Goal: Information Seeking & Learning: Learn about a topic

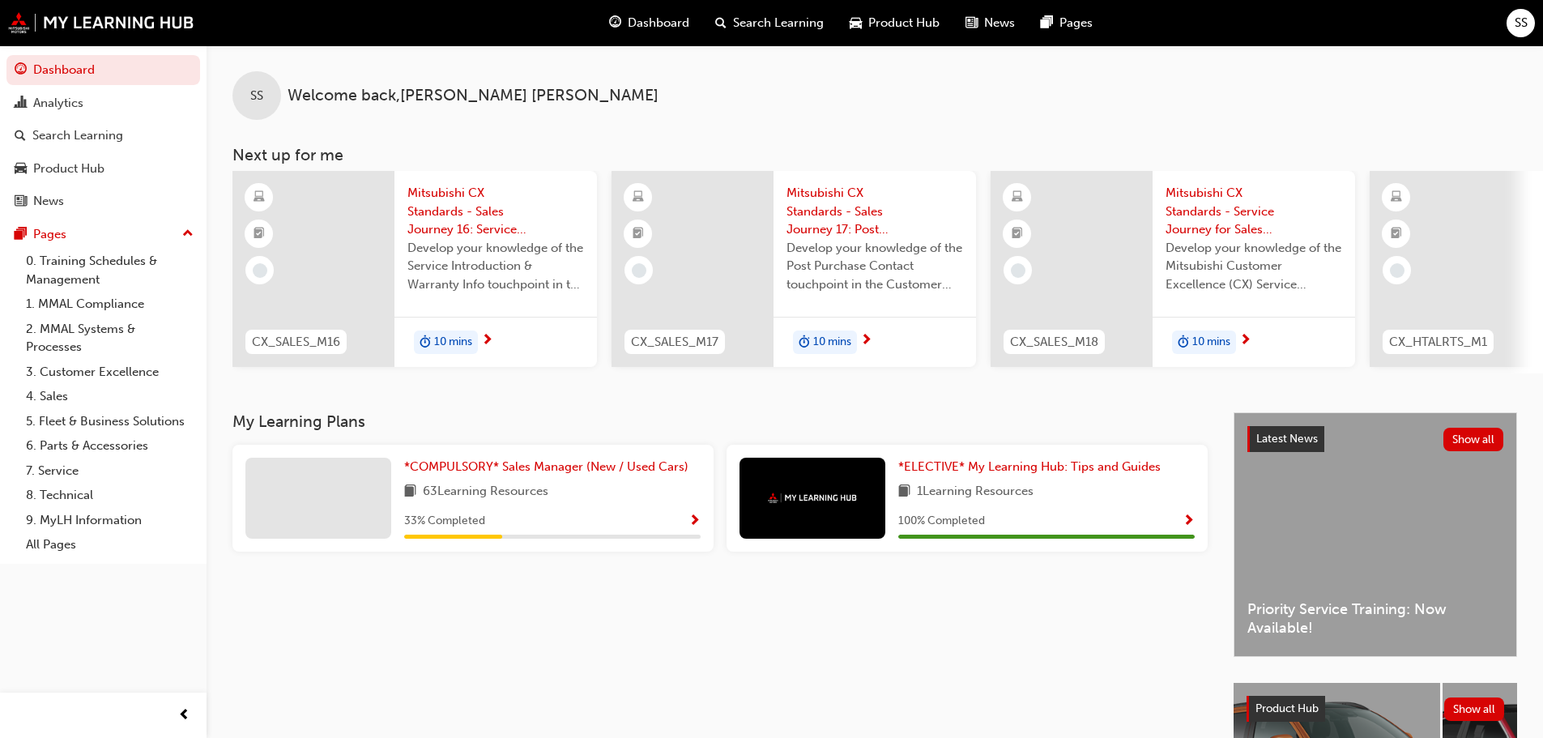
click at [451, 201] on span "Mitsubishi CX Standards - Sales Journey 16: Service Introduction & Warranty Info" at bounding box center [496, 211] width 177 height 55
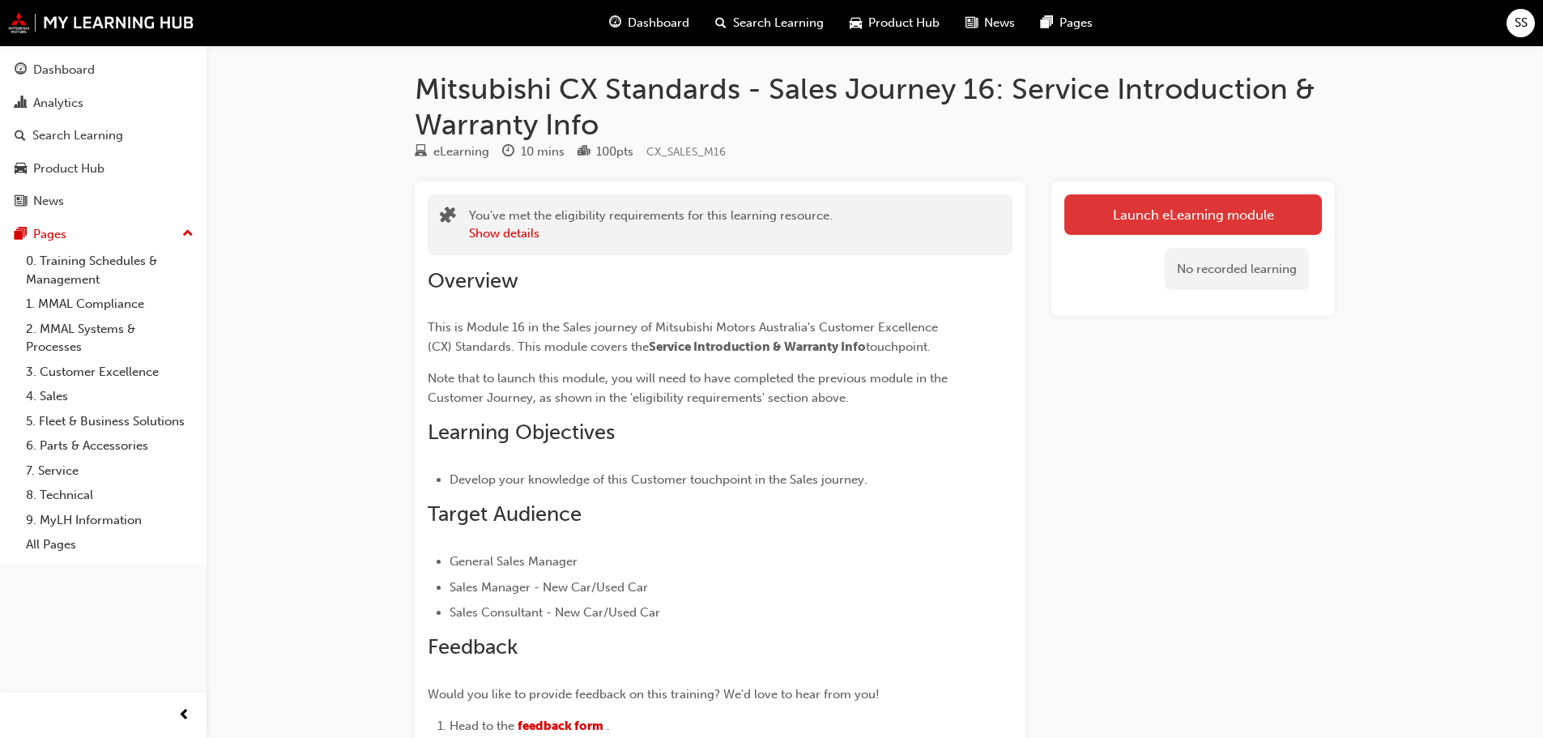
click at [1143, 216] on link "Launch eLearning module" at bounding box center [1194, 214] width 258 height 41
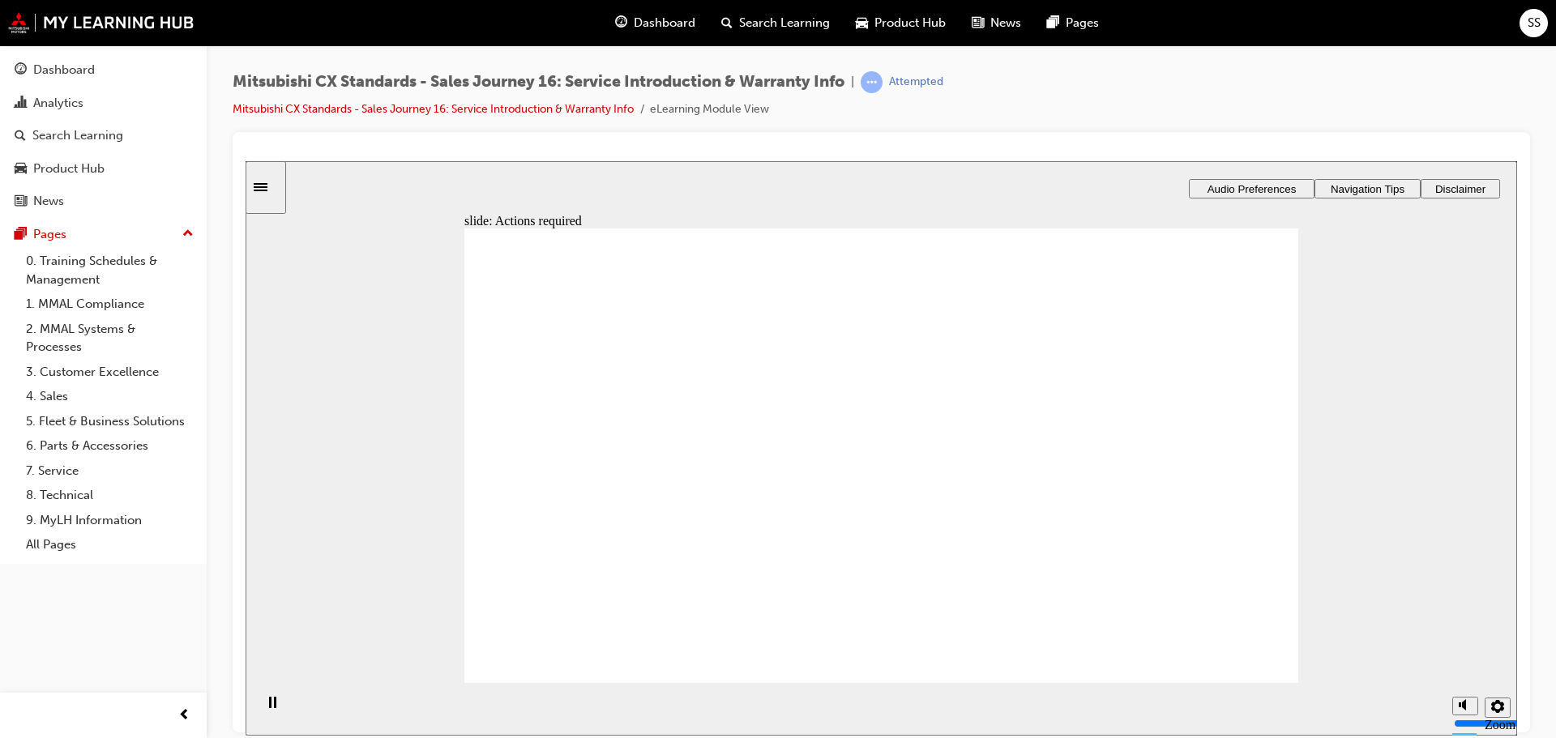
drag, startPoint x: 1213, startPoint y: 634, endPoint x: 1261, endPoint y: 639, distance: 48.1
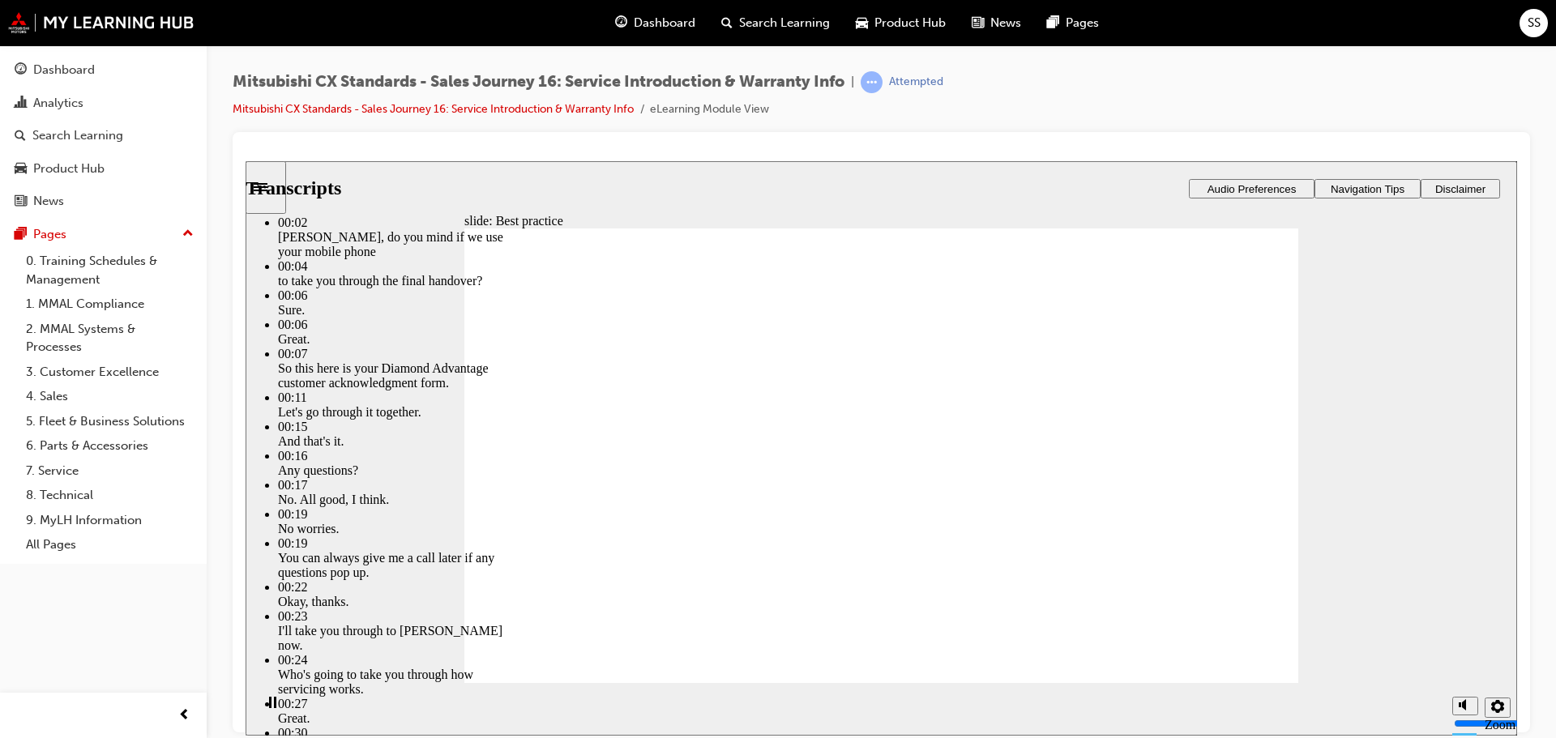
type input "159"
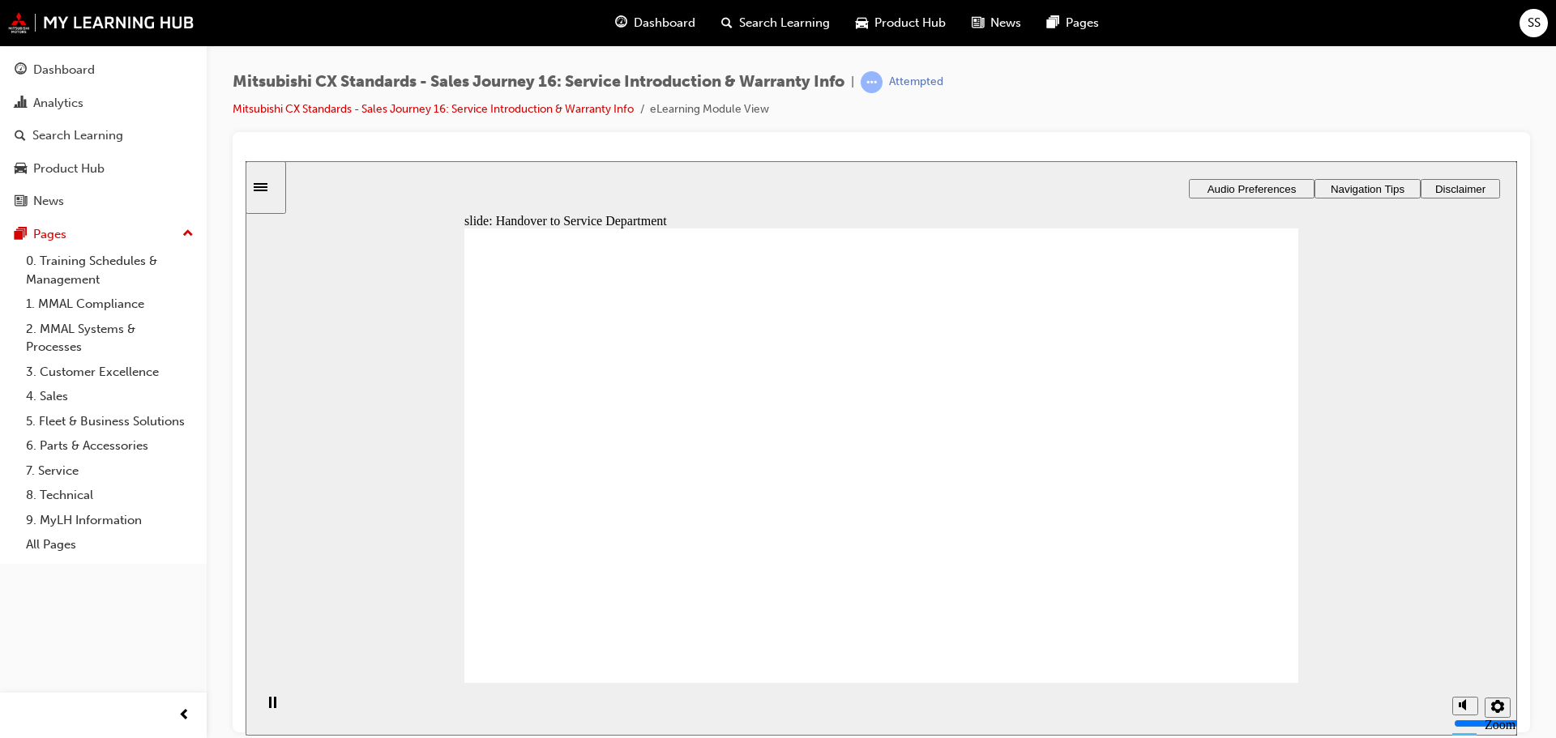
drag, startPoint x: 632, startPoint y: 539, endPoint x: 950, endPoint y: 373, distance: 358.4
drag, startPoint x: 642, startPoint y: 523, endPoint x: 816, endPoint y: 446, distance: 190.0
drag, startPoint x: 638, startPoint y: 531, endPoint x: 758, endPoint y: 511, distance: 120.8
drag, startPoint x: 668, startPoint y: 529, endPoint x: 805, endPoint y: 527, distance: 137.8
drag, startPoint x: 650, startPoint y: 532, endPoint x: 1168, endPoint y: 382, distance: 539.7
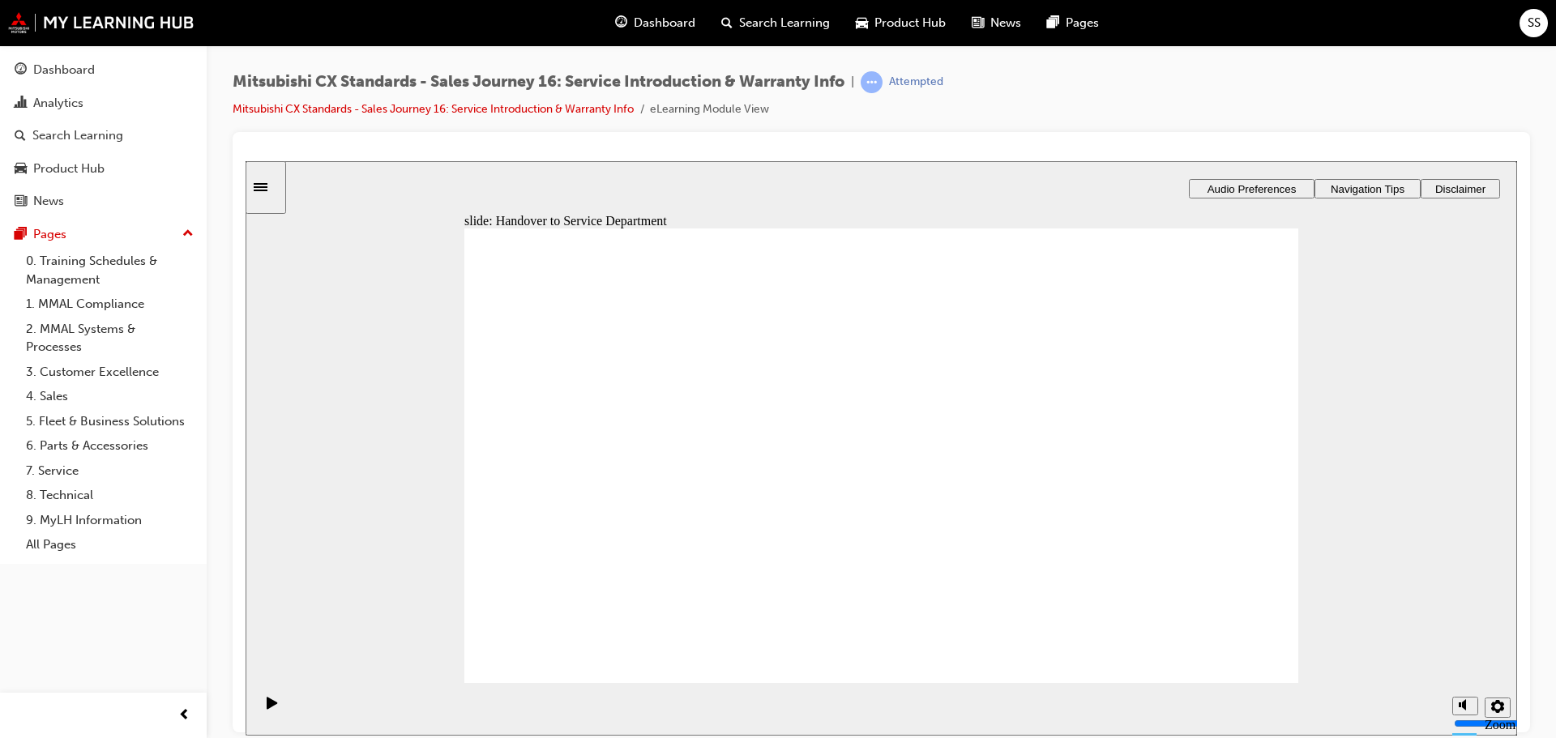
drag, startPoint x: 685, startPoint y: 534, endPoint x: 831, endPoint y: 574, distance: 151.9
checkbox input "true"
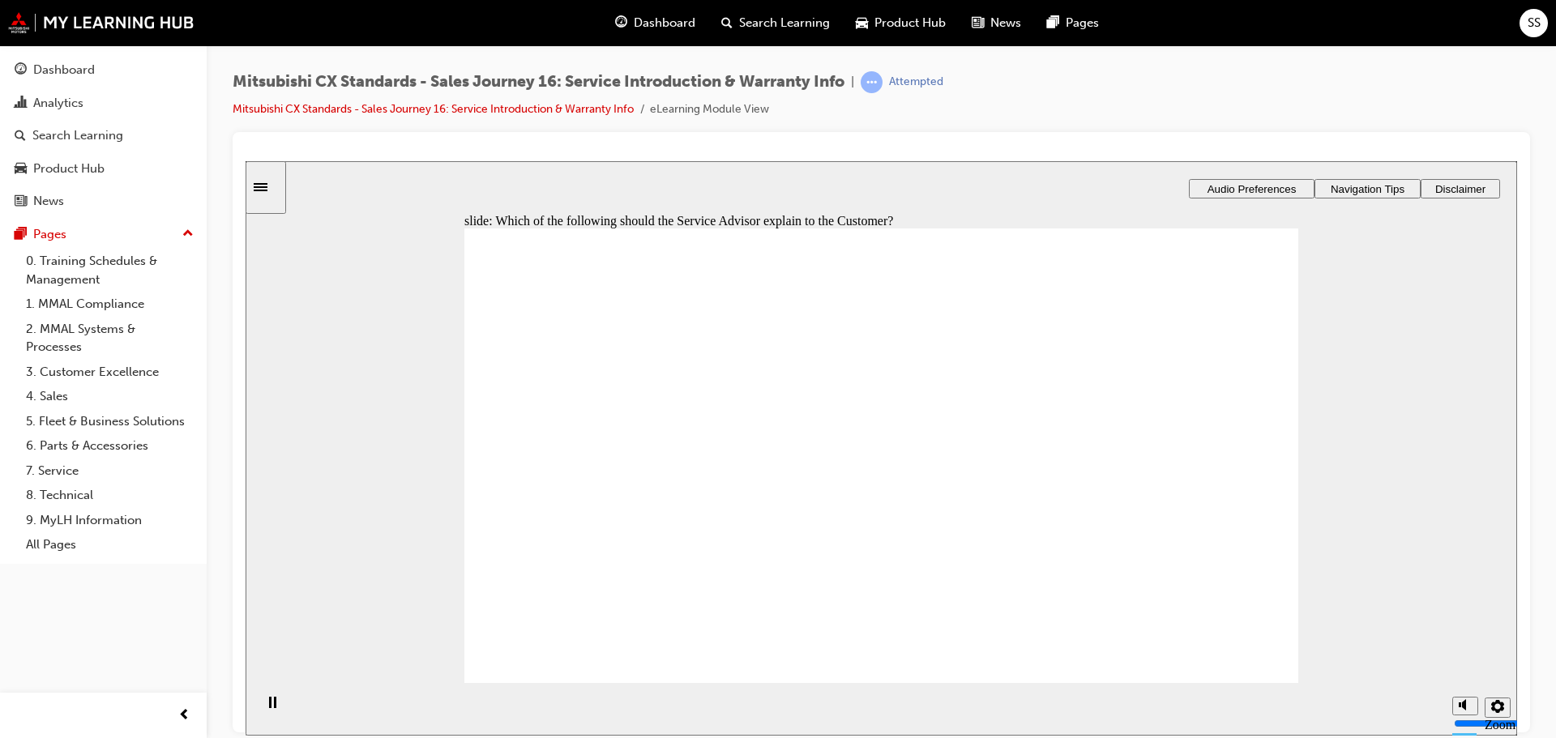
checkbox input "true"
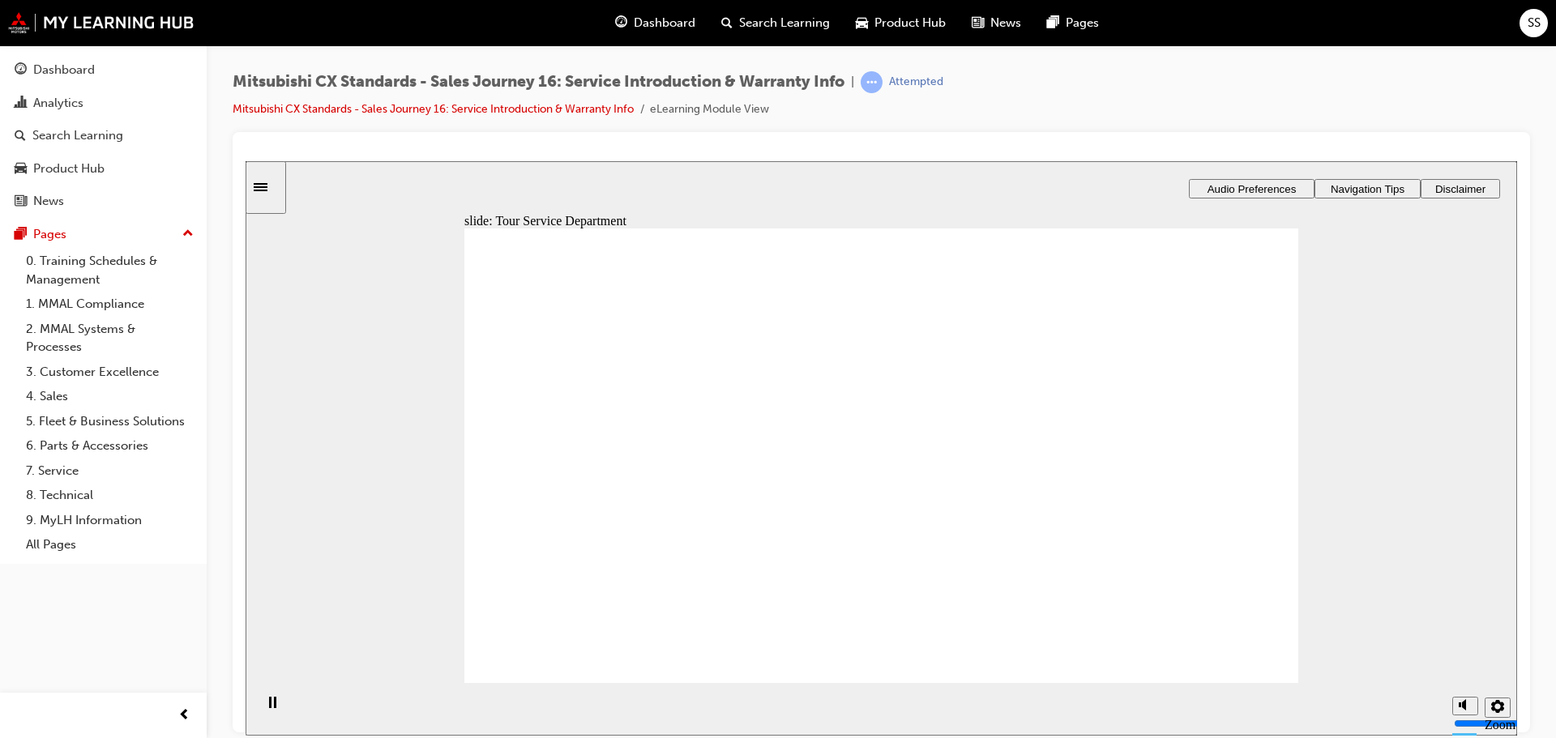
drag, startPoint x: 664, startPoint y: 533, endPoint x: 1192, endPoint y: 413, distance: 540.9
drag, startPoint x: 608, startPoint y: 536, endPoint x: 827, endPoint y: 437, distance: 239.7
drag, startPoint x: 639, startPoint y: 519, endPoint x: 805, endPoint y: 496, distance: 166.9
drag, startPoint x: 627, startPoint y: 531, endPoint x: 1139, endPoint y: 508, distance: 512.5
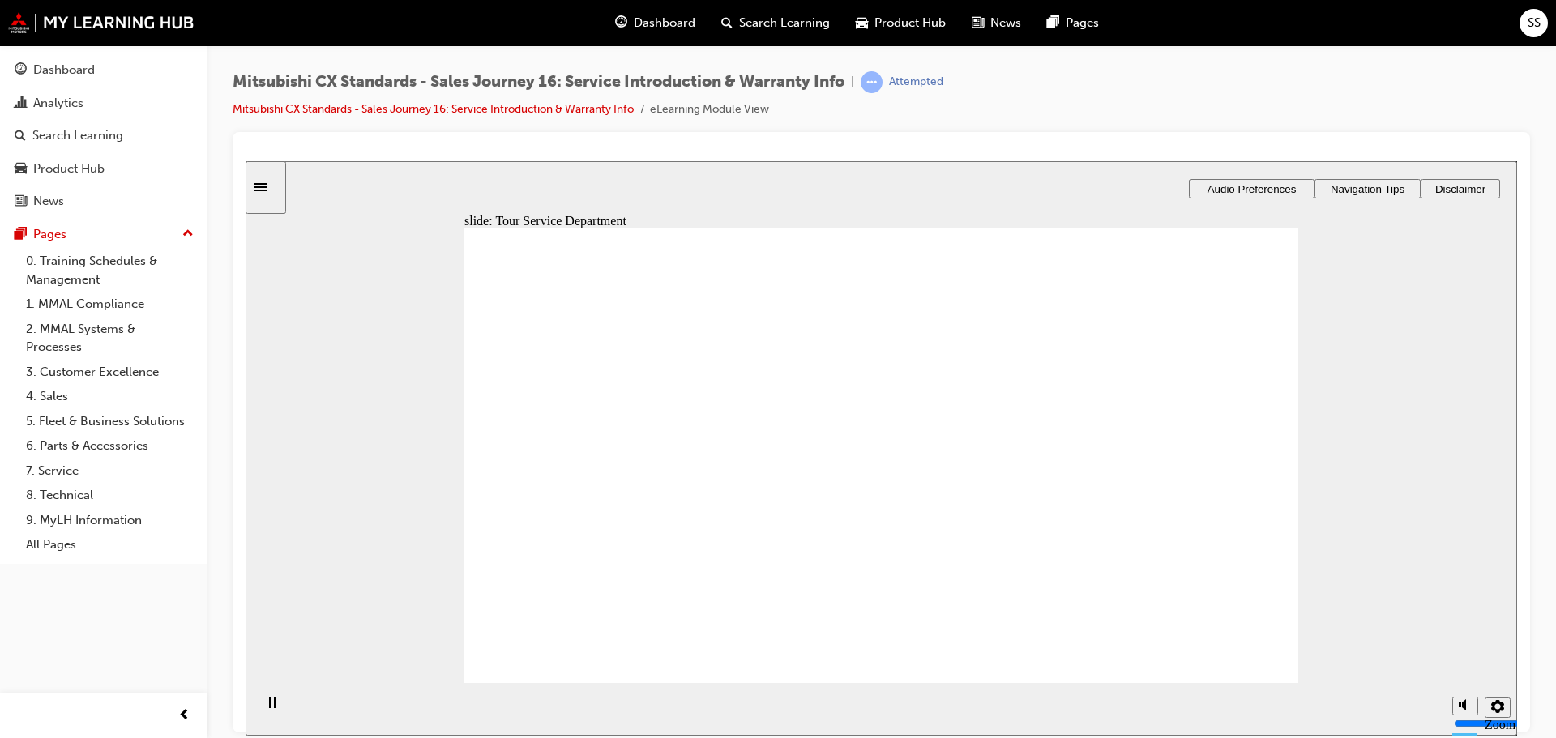
drag, startPoint x: 568, startPoint y: 512, endPoint x: 803, endPoint y: 467, distance: 239.1
drag, startPoint x: 649, startPoint y: 525, endPoint x: 1073, endPoint y: 461, distance: 428.5
drag, startPoint x: 672, startPoint y: 527, endPoint x: 849, endPoint y: 492, distance: 180.8
drag, startPoint x: 673, startPoint y: 514, endPoint x: 922, endPoint y: 506, distance: 248.9
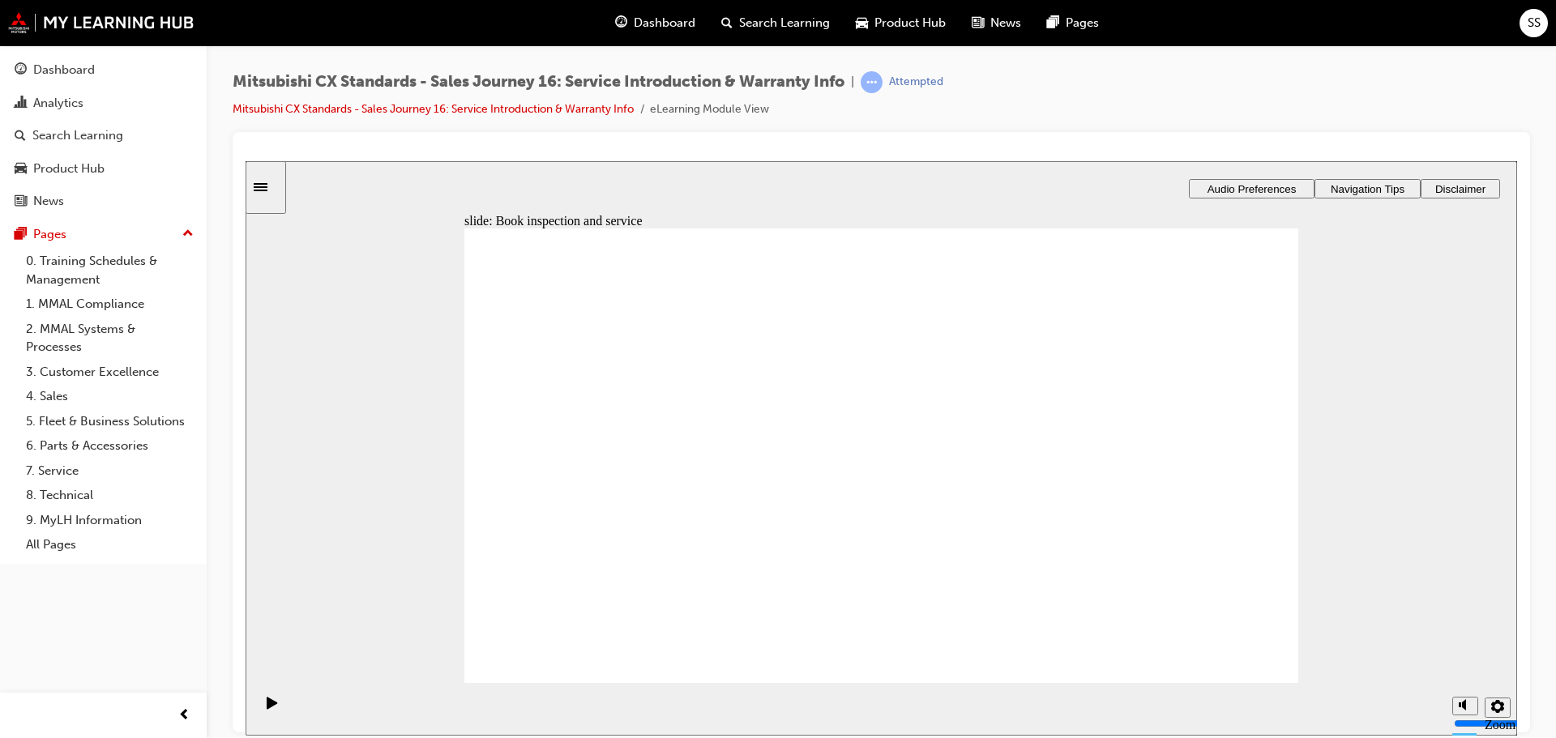
drag, startPoint x: 632, startPoint y: 522, endPoint x: 846, endPoint y: 539, distance: 214.6
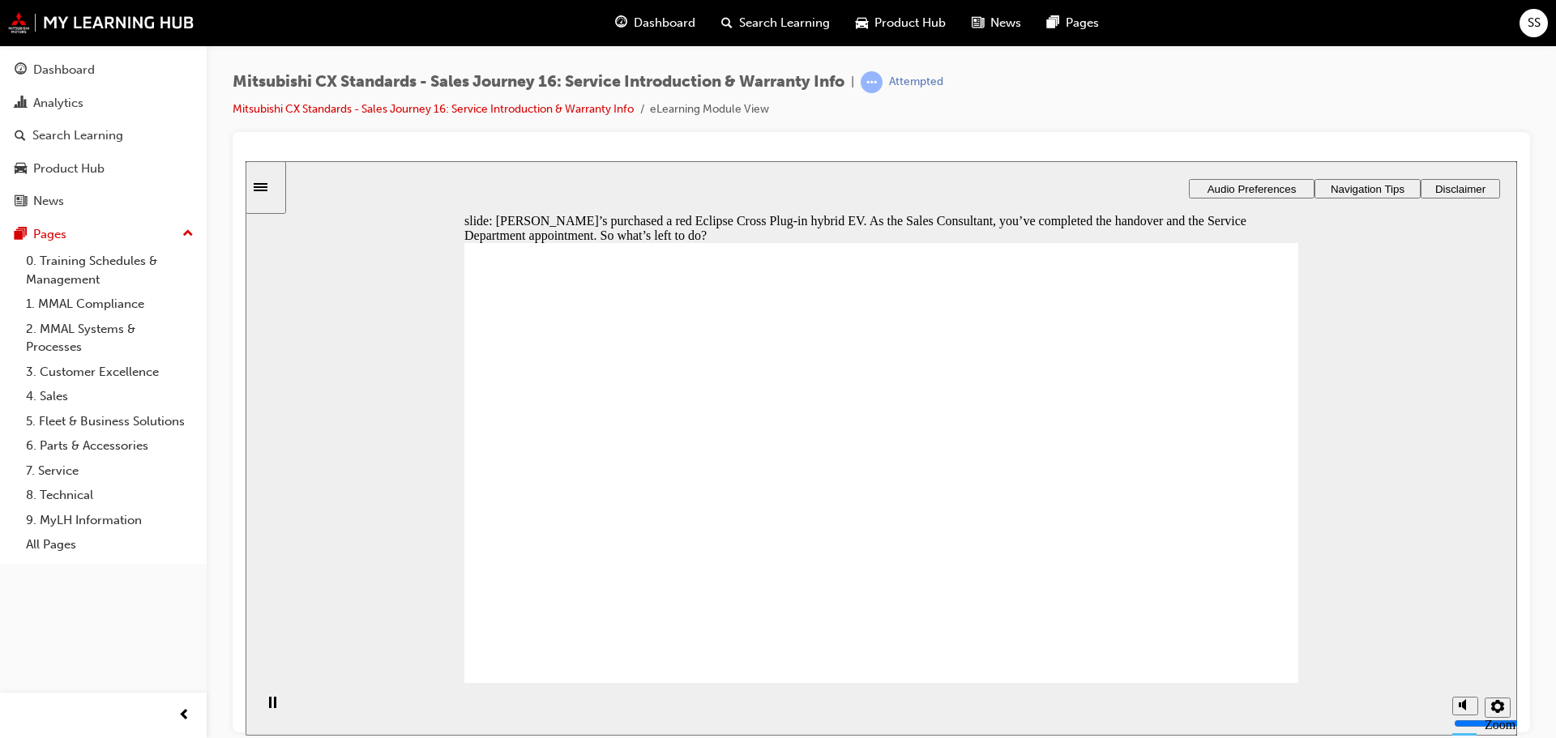
checkbox input "true"
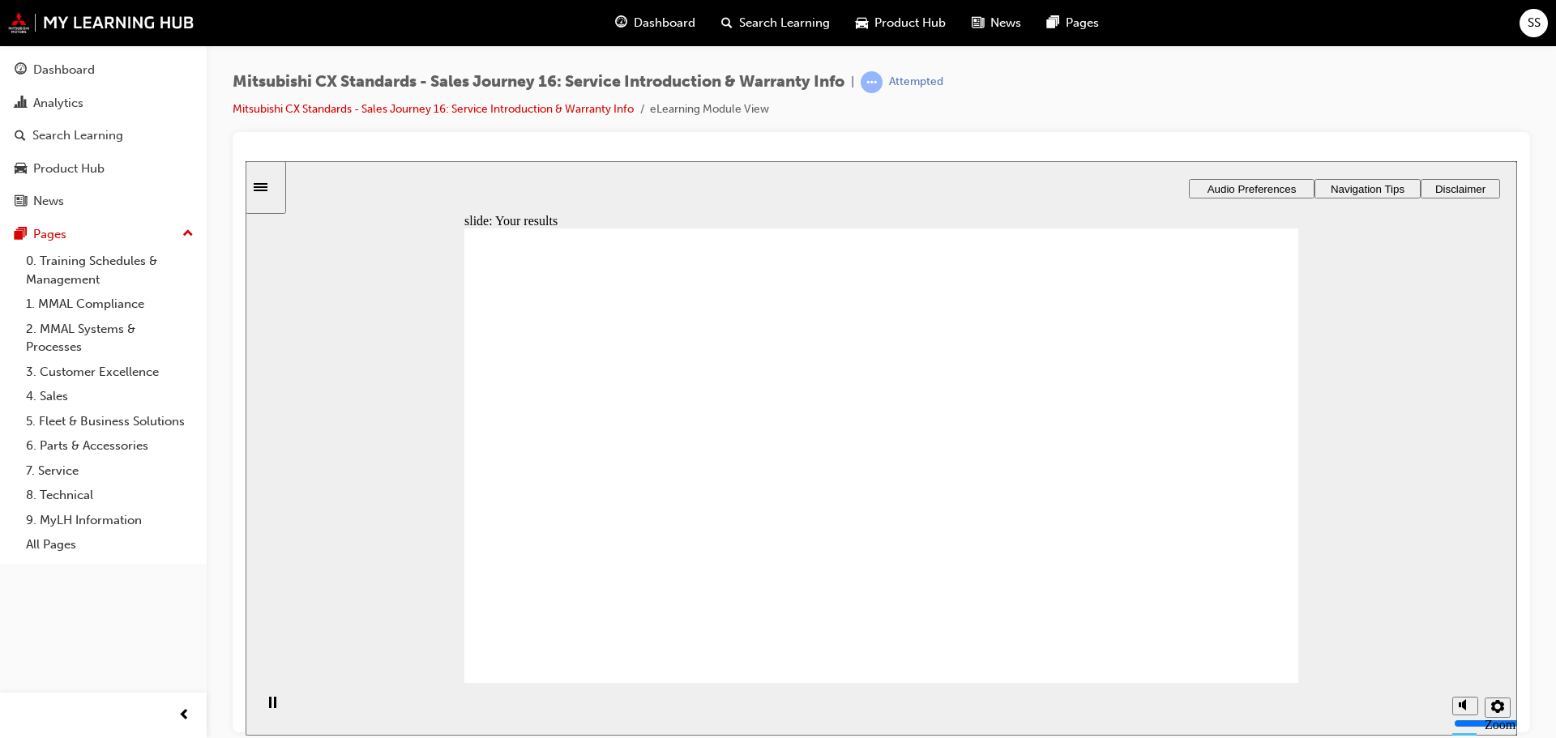
drag, startPoint x: 659, startPoint y: 541, endPoint x: 779, endPoint y: 461, distance: 143.6
drag, startPoint x: 706, startPoint y: 519, endPoint x: 813, endPoint y: 499, distance: 107.9
drag, startPoint x: 704, startPoint y: 519, endPoint x: 806, endPoint y: 518, distance: 102.1
drag, startPoint x: 730, startPoint y: 519, endPoint x: 942, endPoint y: 547, distance: 214.0
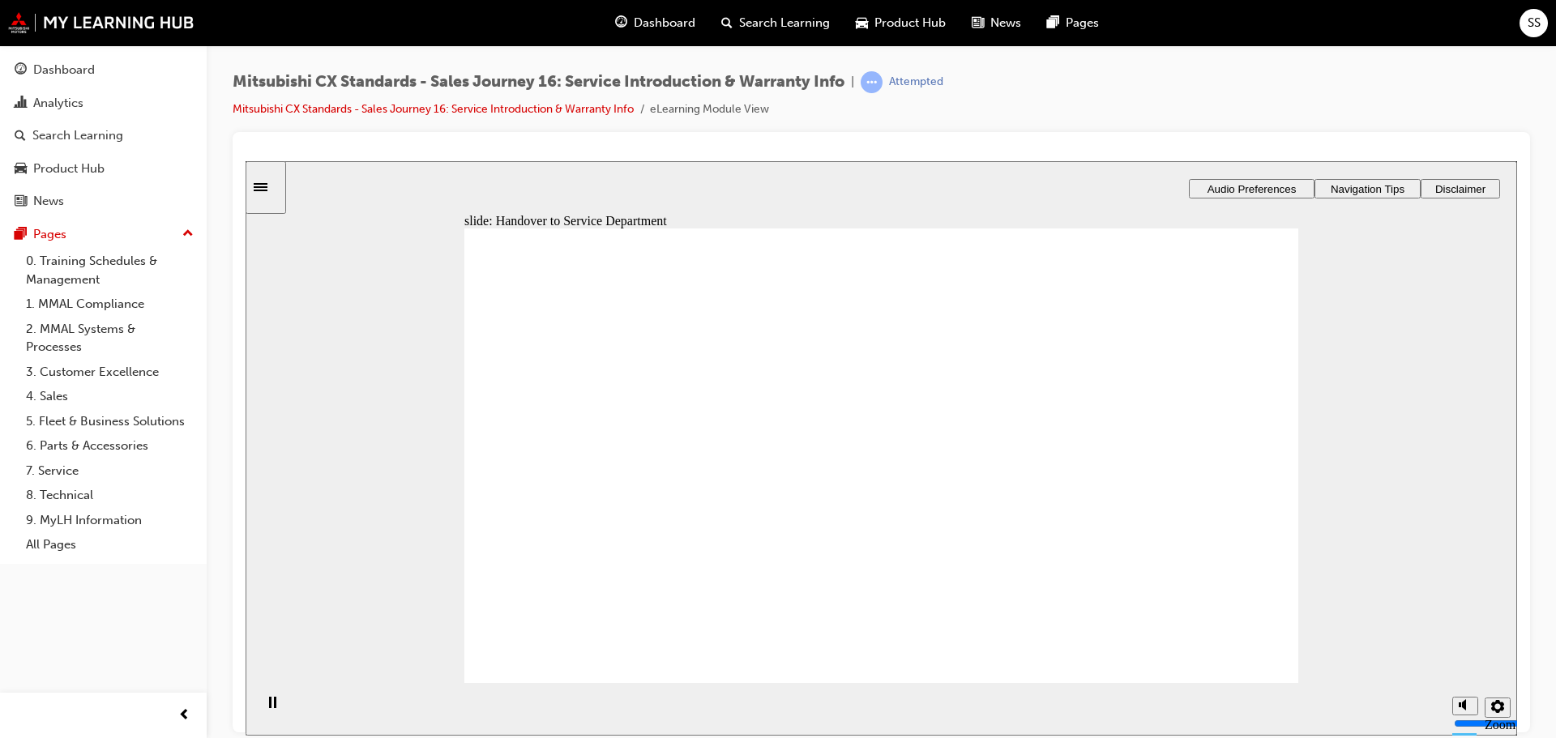
drag, startPoint x: 703, startPoint y: 523, endPoint x: 796, endPoint y: 560, distance: 100.1
drag, startPoint x: 697, startPoint y: 544, endPoint x: 826, endPoint y: 587, distance: 136.6
drag, startPoint x: 923, startPoint y: 390, endPoint x: 1155, endPoint y: 390, distance: 231.7
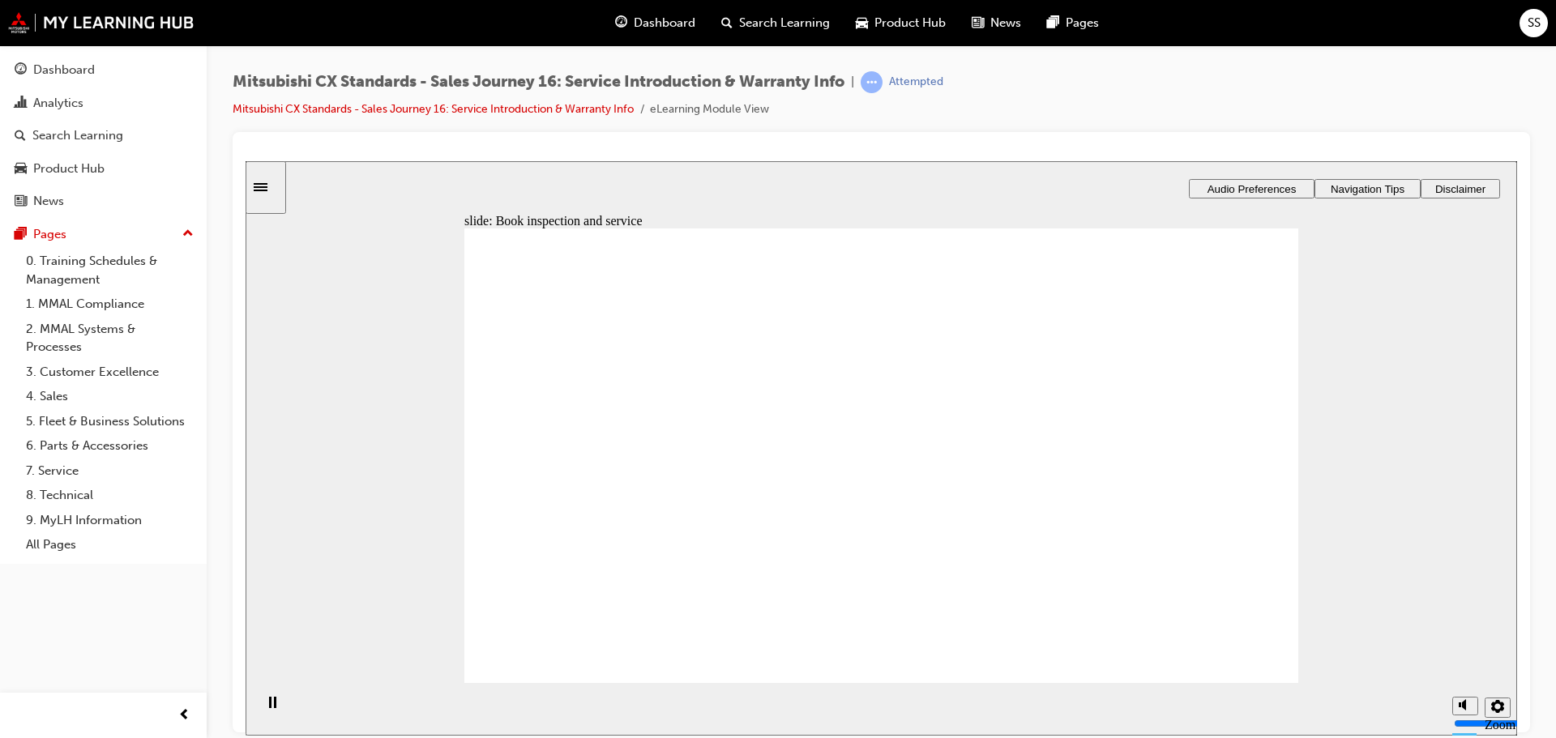
drag, startPoint x: 640, startPoint y: 518, endPoint x: 855, endPoint y: 469, distance: 220.1
drag, startPoint x: 677, startPoint y: 515, endPoint x: 1205, endPoint y: 446, distance: 532.0
drag, startPoint x: 672, startPoint y: 528, endPoint x: 908, endPoint y: 484, distance: 240.6
drag, startPoint x: 677, startPoint y: 530, endPoint x: 877, endPoint y: 525, distance: 200.2
drag, startPoint x: 682, startPoint y: 528, endPoint x: 1172, endPoint y: 469, distance: 492.9
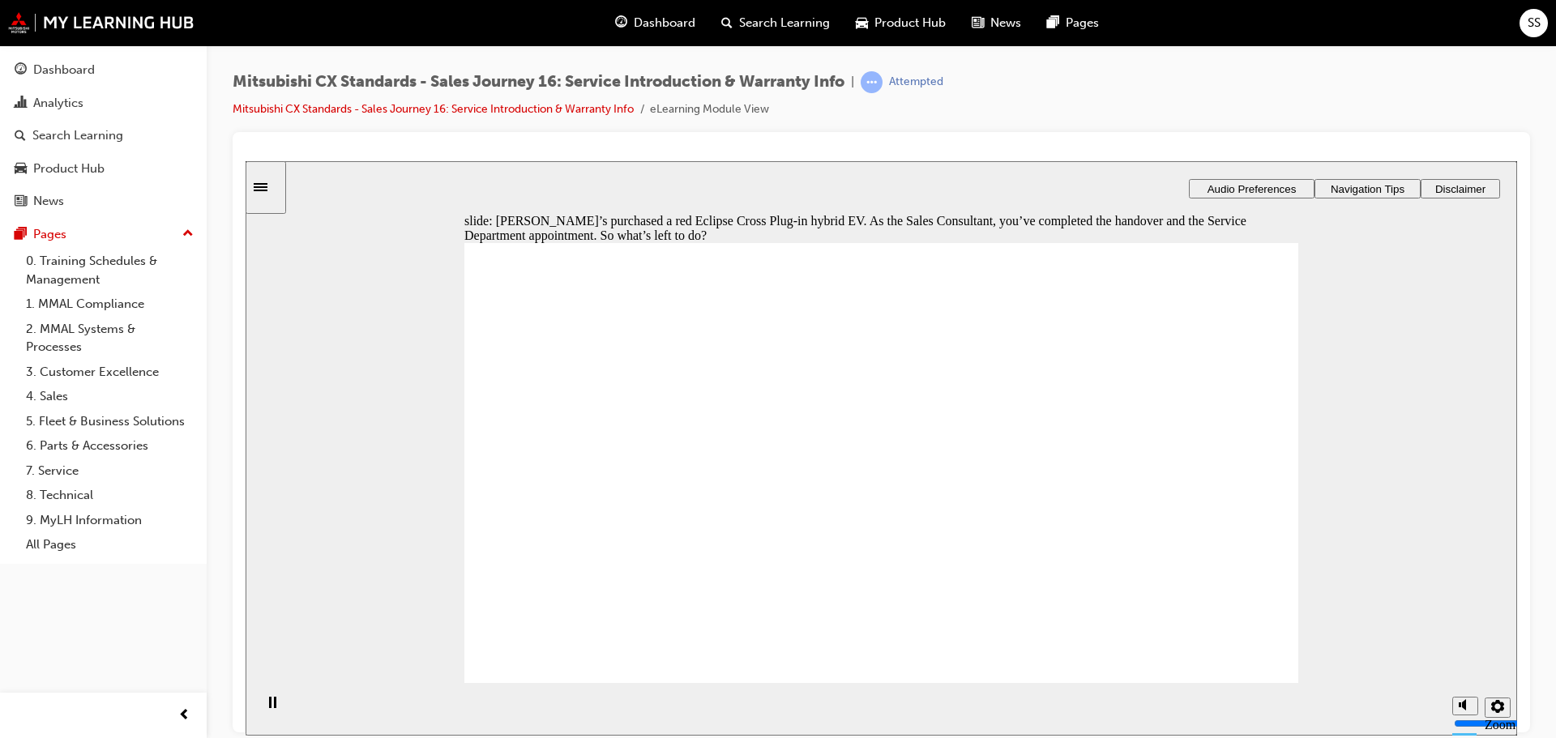
checkbox input "true"
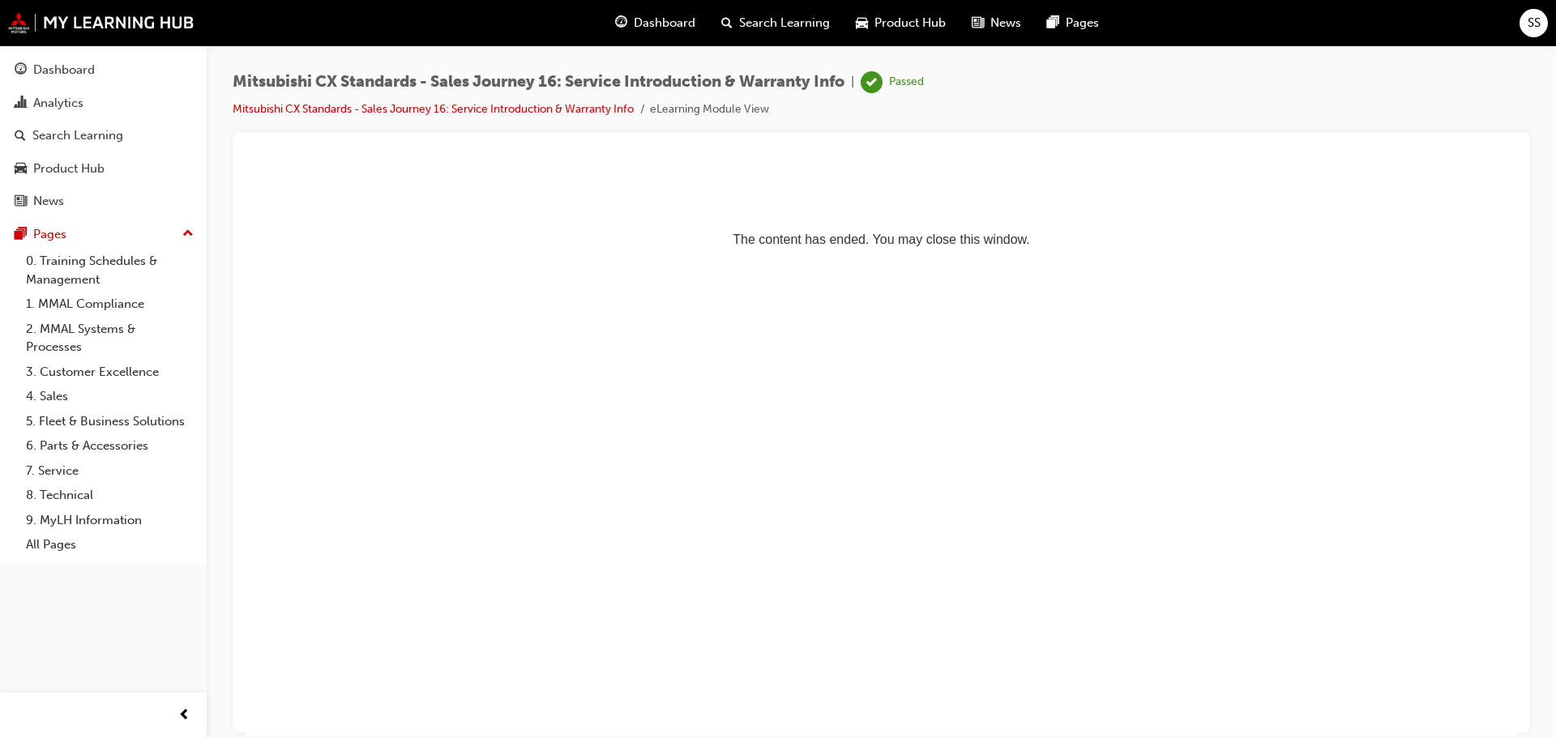
click at [661, 25] on span "Dashboard" at bounding box center [665, 23] width 62 height 19
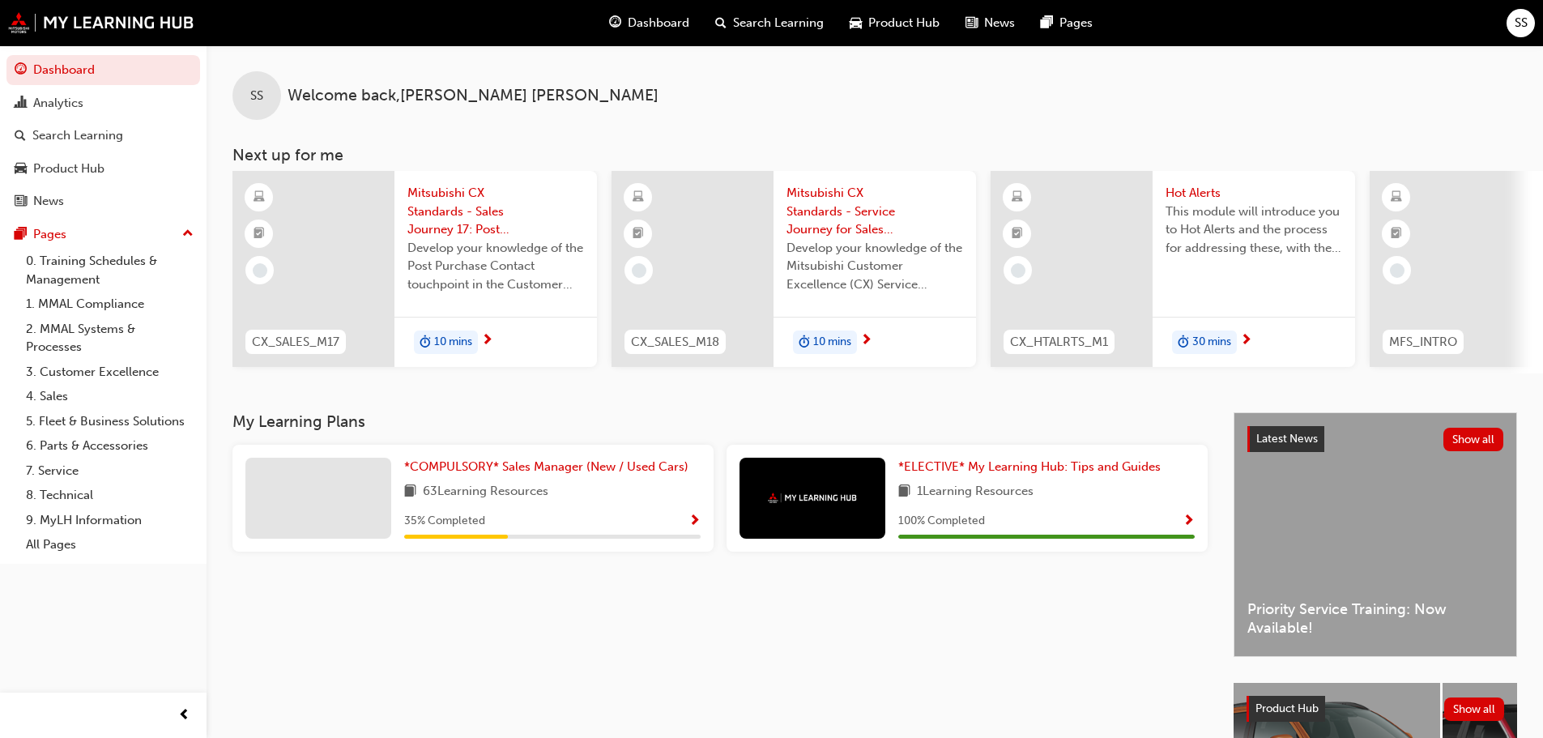
click at [475, 198] on span "Mitsubishi CX Standards - Sales Journey 17: Post Purchase Contact" at bounding box center [496, 211] width 177 height 55
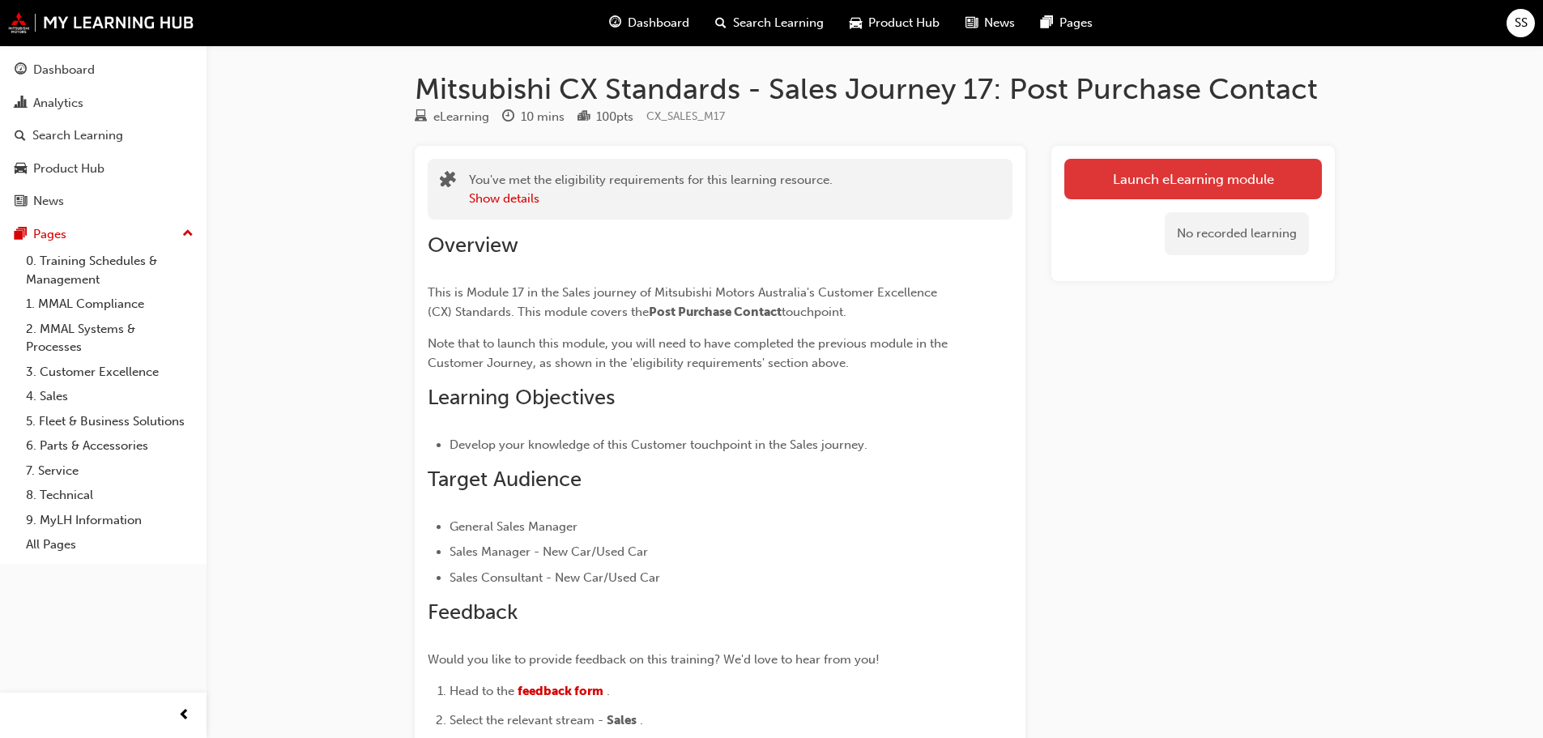
click at [1116, 183] on link "Launch eLearning module" at bounding box center [1194, 179] width 258 height 41
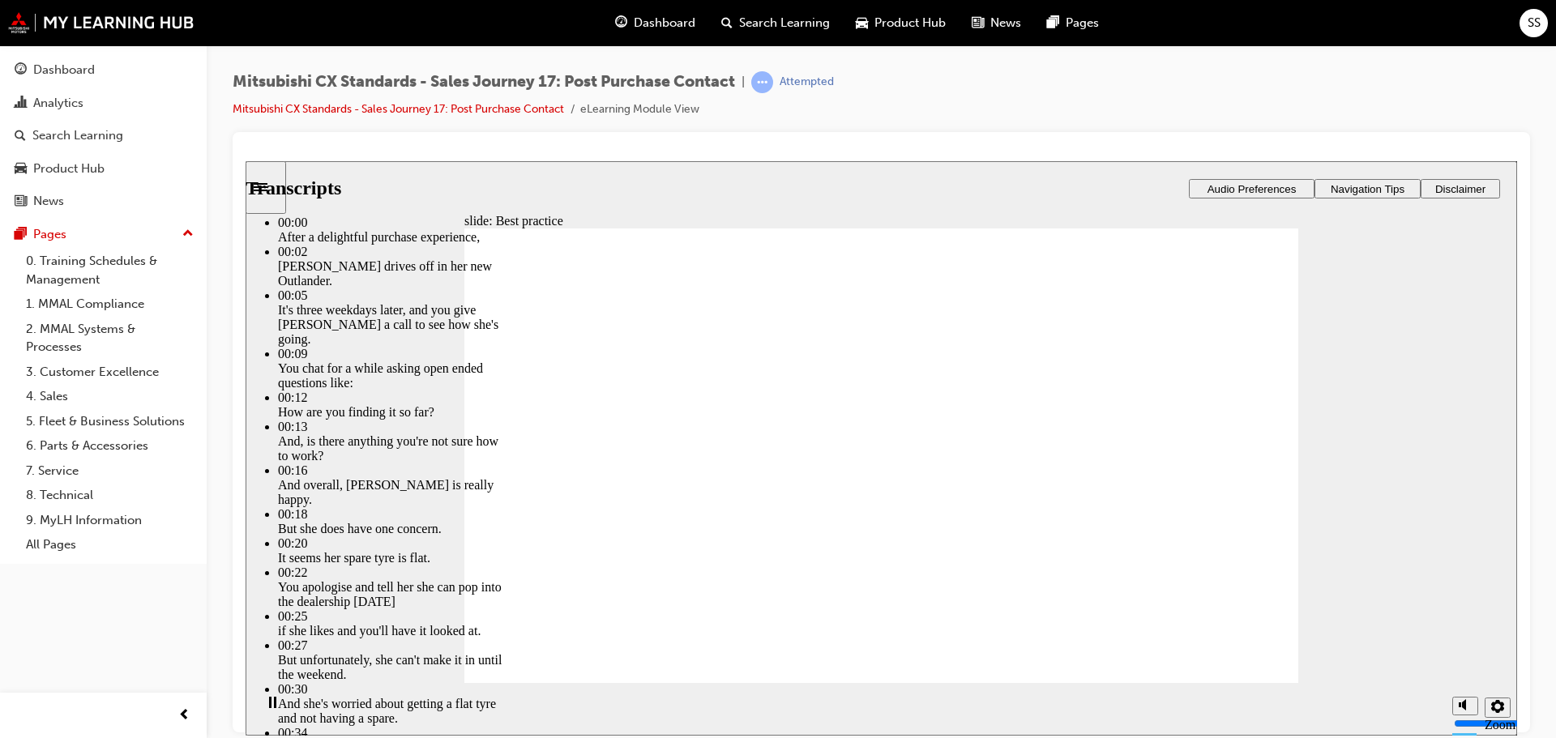
type input "103"
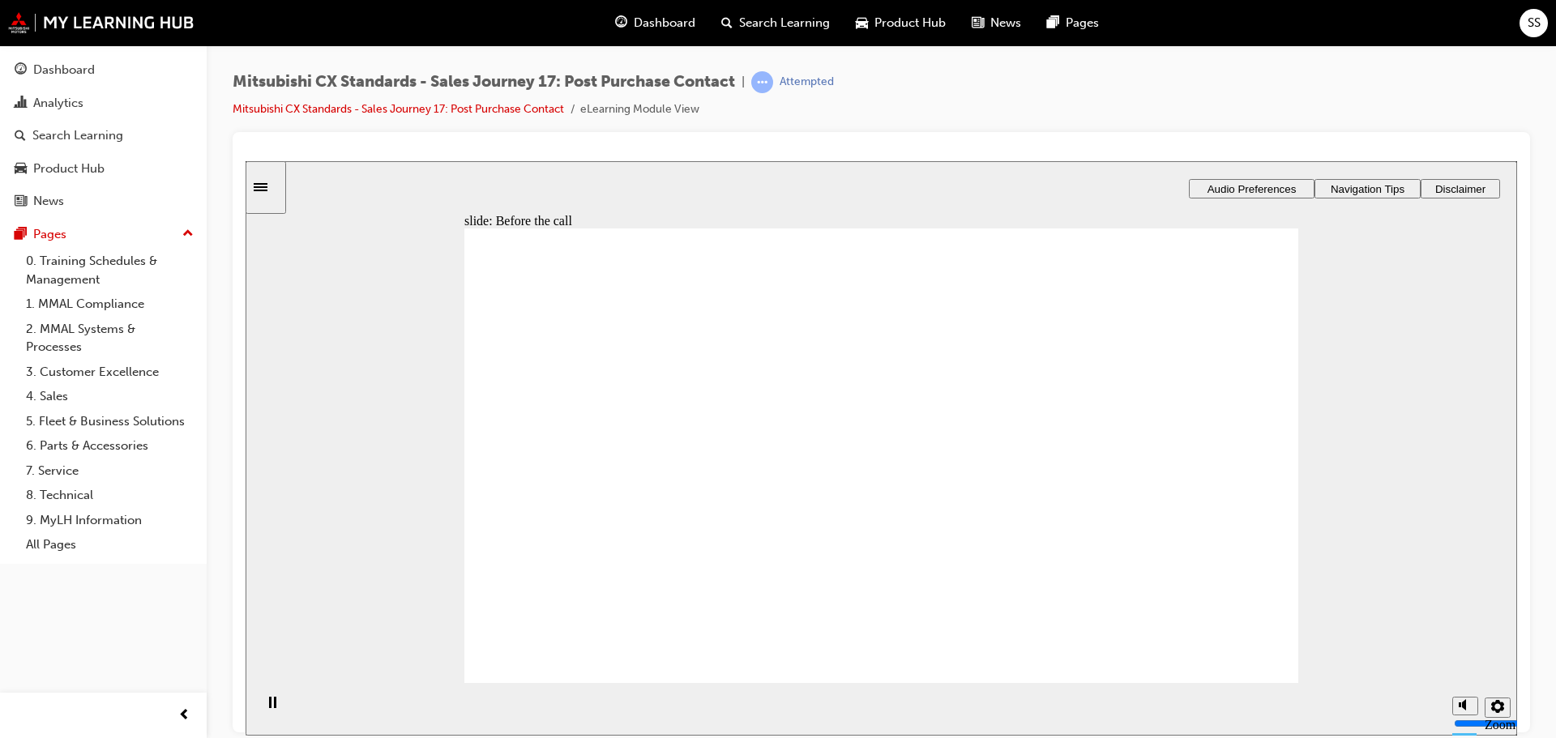
checkbox input "true"
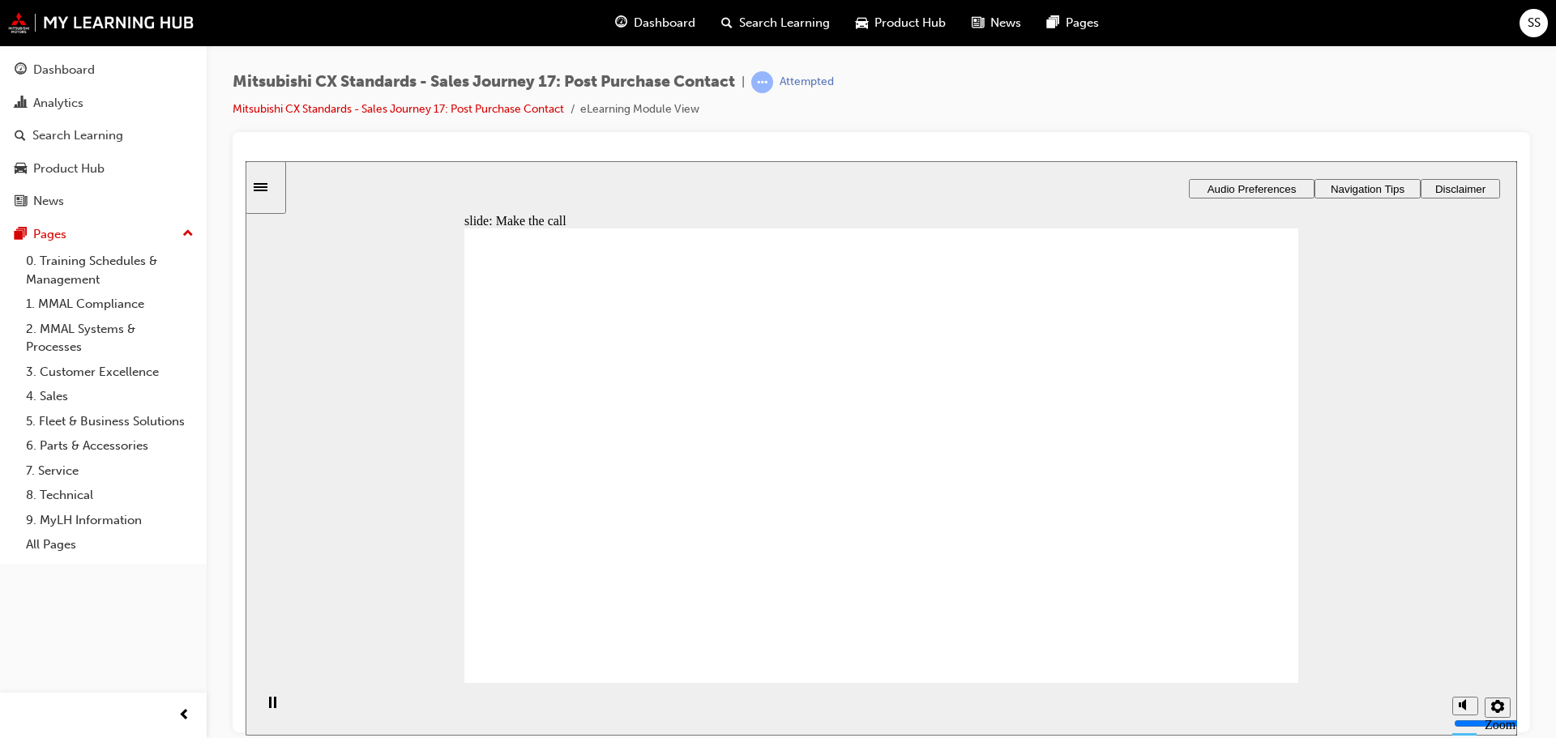
drag, startPoint x: 649, startPoint y: 527, endPoint x: 845, endPoint y: 420, distance: 223.3
drag, startPoint x: 613, startPoint y: 514, endPoint x: 828, endPoint y: 472, distance: 219.0
drag, startPoint x: 711, startPoint y: 509, endPoint x: 879, endPoint y: 499, distance: 168.8
drag, startPoint x: 656, startPoint y: 514, endPoint x: 1249, endPoint y: 386, distance: 606.7
drag, startPoint x: 677, startPoint y: 518, endPoint x: 898, endPoint y: 536, distance: 221.2
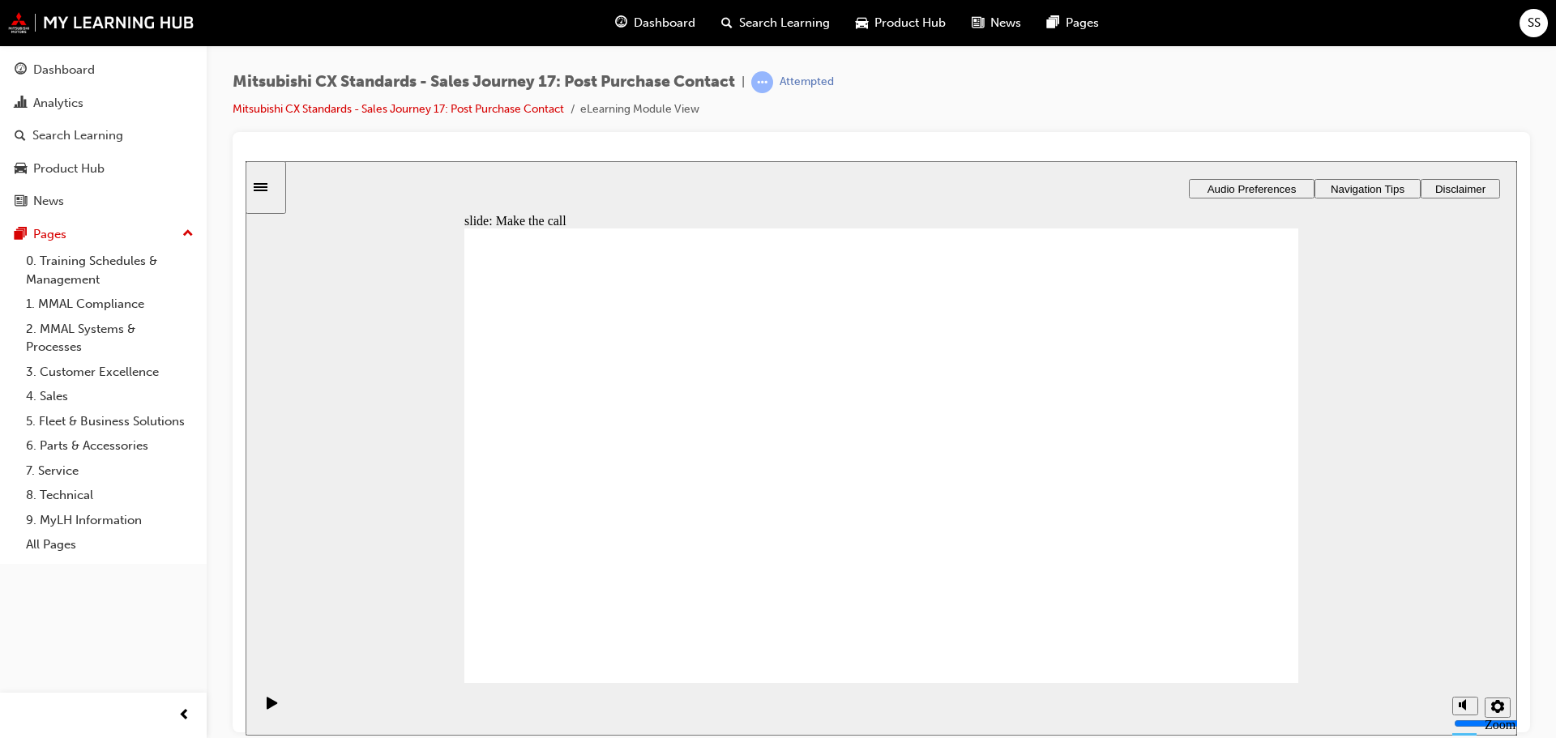
drag, startPoint x: 615, startPoint y: 524, endPoint x: 880, endPoint y: 583, distance: 271.3
drag, startPoint x: 657, startPoint y: 505, endPoint x: 859, endPoint y: 430, distance: 215.1
drag, startPoint x: 703, startPoint y: 514, endPoint x: 857, endPoint y: 508, distance: 154.1
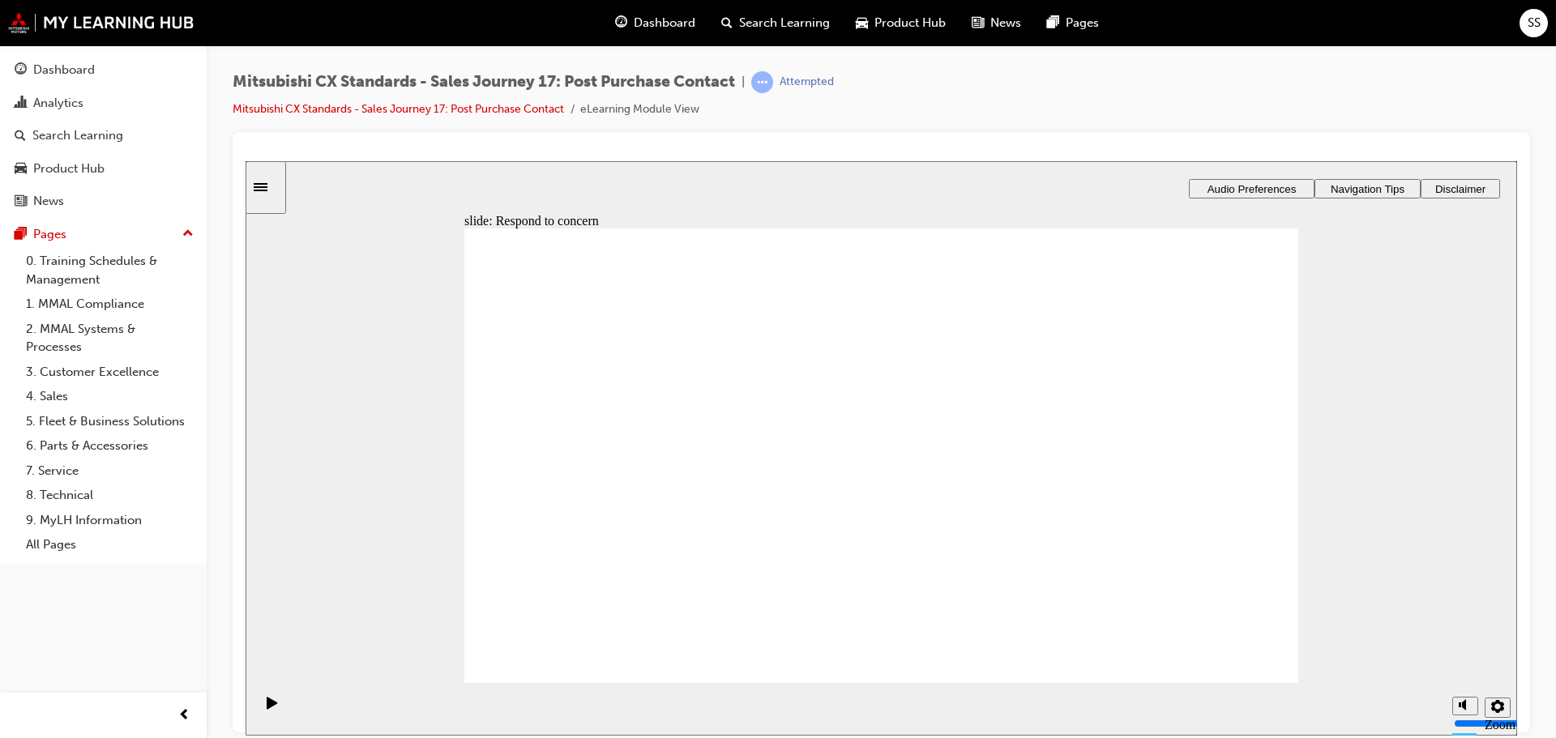
drag, startPoint x: 697, startPoint y: 518, endPoint x: 814, endPoint y: 533, distance: 118.5
drag, startPoint x: 825, startPoint y: 533, endPoint x: 1087, endPoint y: 454, distance: 274.2
drag, startPoint x: 635, startPoint y: 521, endPoint x: 873, endPoint y: 549, distance: 239.1
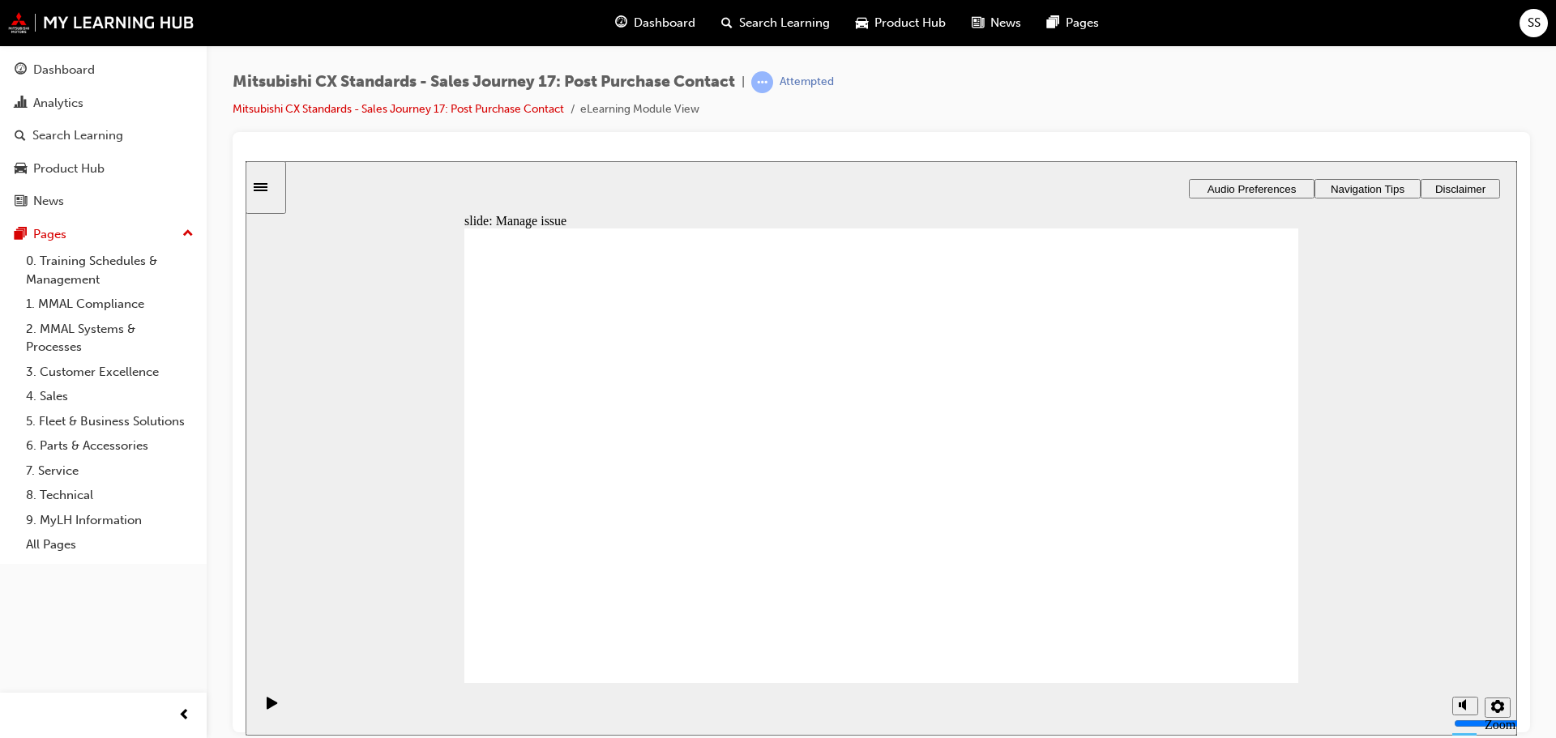
drag, startPoint x: 659, startPoint y: 502, endPoint x: 867, endPoint y: 408, distance: 228.4
drag, startPoint x: 664, startPoint y: 510, endPoint x: 843, endPoint y: 460, distance: 185.2
drag, startPoint x: 696, startPoint y: 497, endPoint x: 976, endPoint y: 476, distance: 281.2
drag, startPoint x: 946, startPoint y: 461, endPoint x: 1116, endPoint y: 405, distance: 179.1
drag, startPoint x: 617, startPoint y: 510, endPoint x: 903, endPoint y: 497, distance: 287.1
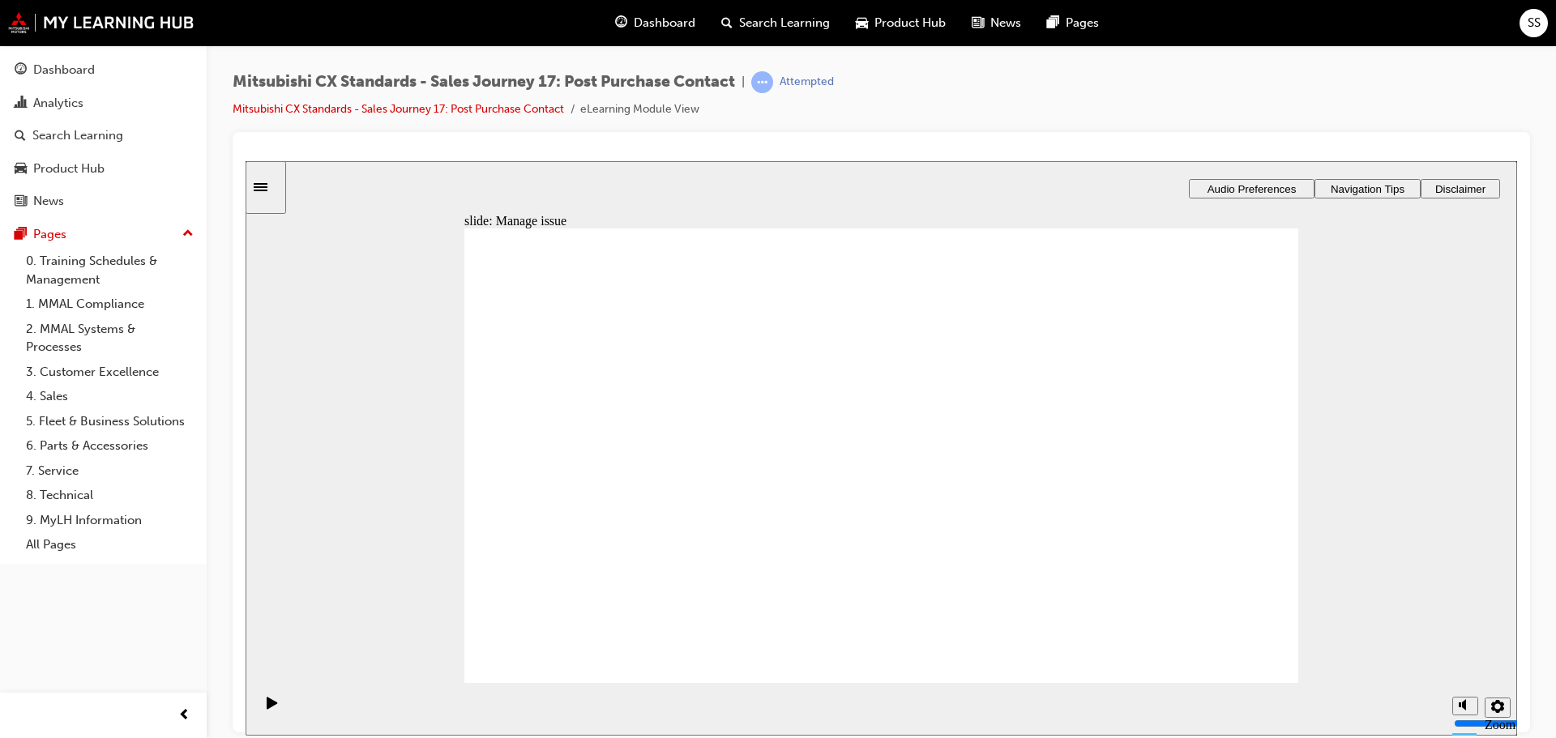
drag, startPoint x: 598, startPoint y: 506, endPoint x: 819, endPoint y: 531, distance: 222.6
drag, startPoint x: 663, startPoint y: 511, endPoint x: 1091, endPoint y: 432, distance: 435.9
checkbox input "true"
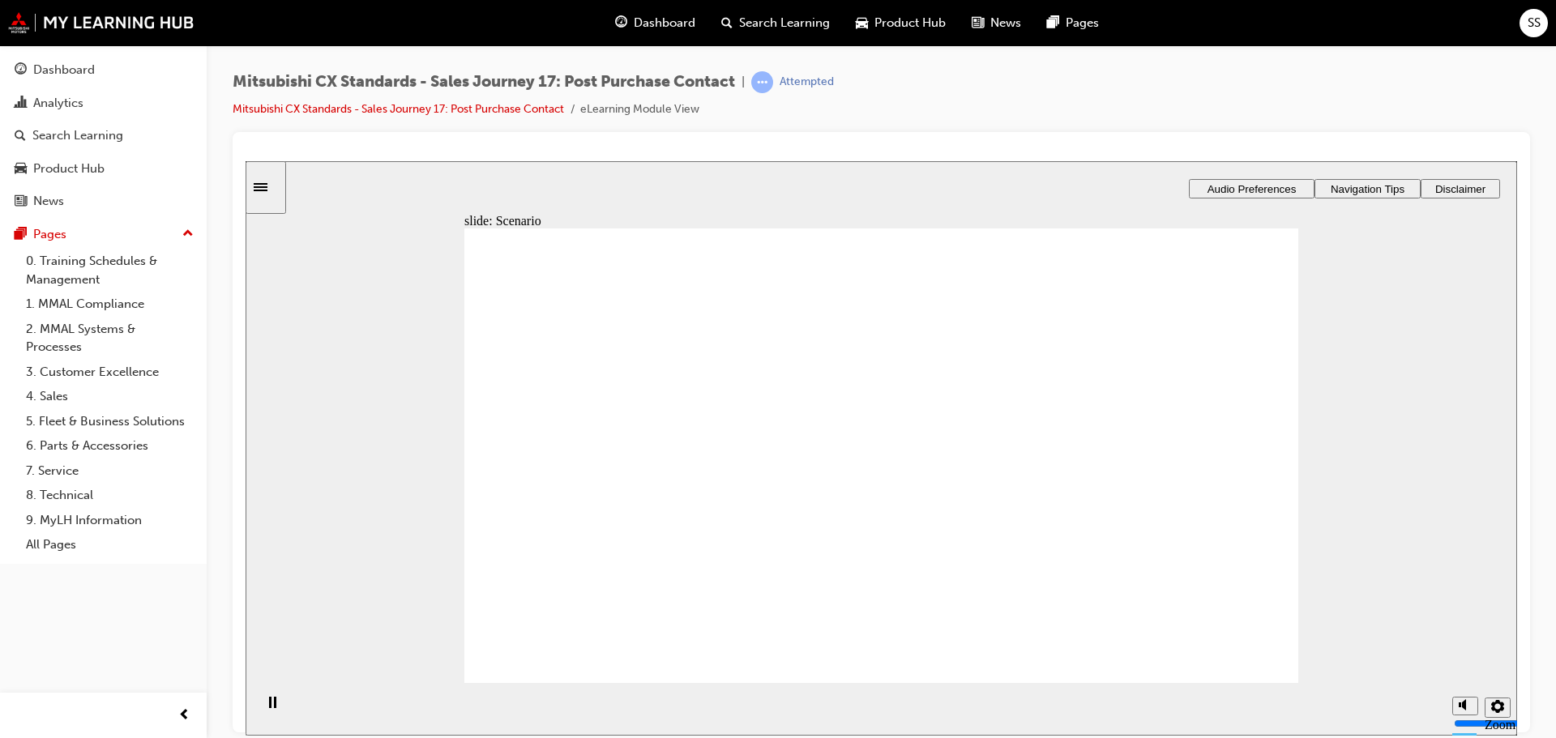
checkbox input "true"
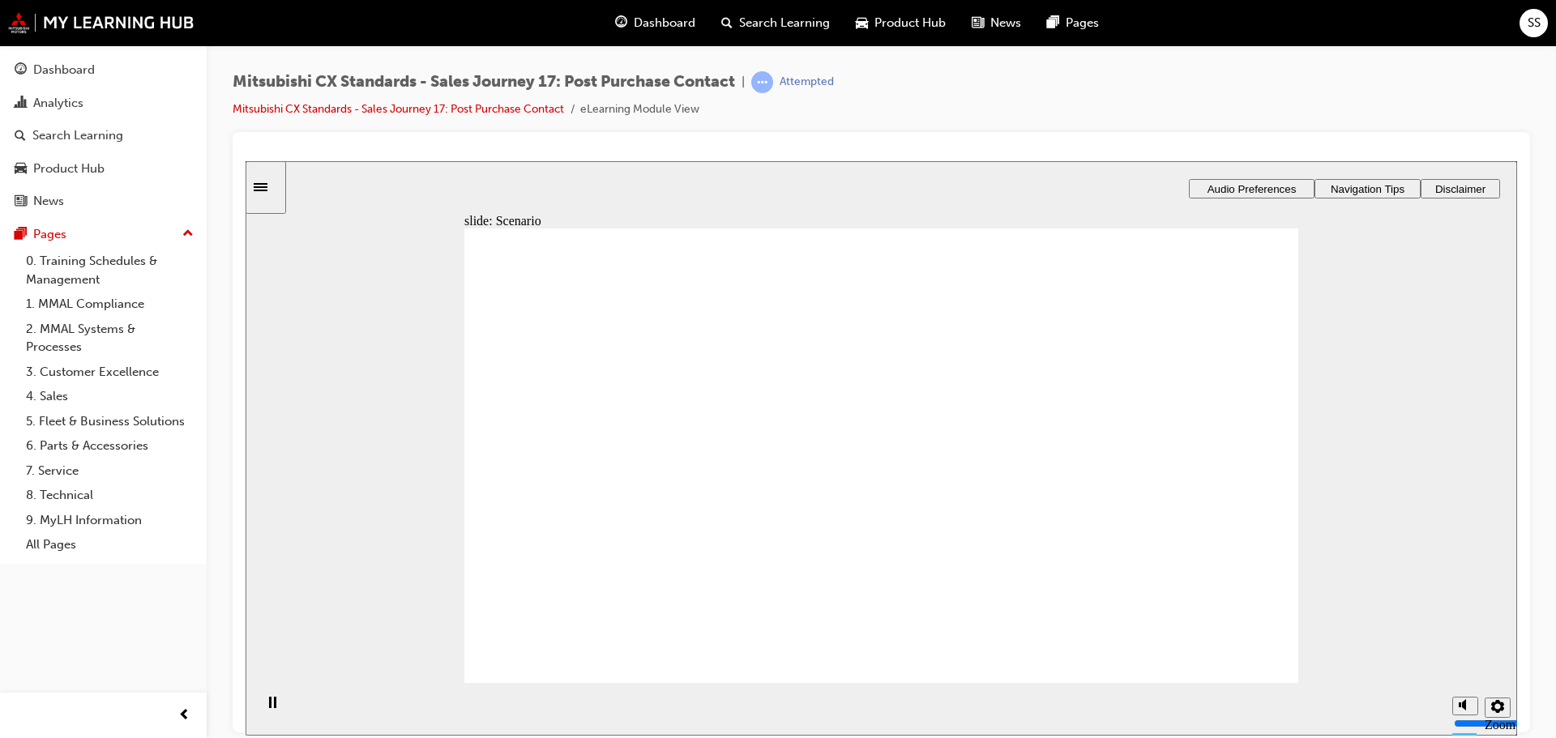
checkbox input "true"
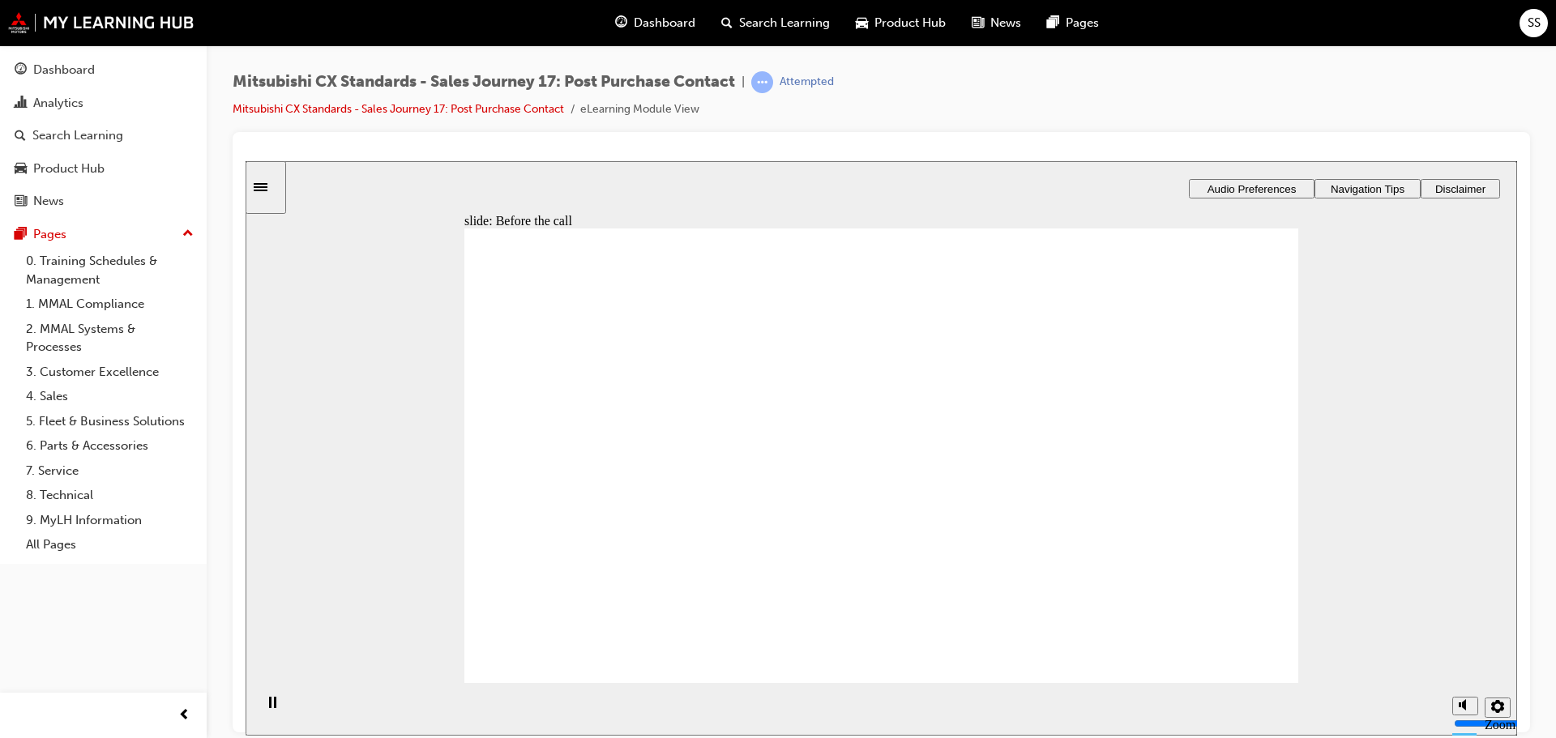
drag, startPoint x: 623, startPoint y: 530, endPoint x: 851, endPoint y: 433, distance: 247.2
drag, startPoint x: 649, startPoint y: 513, endPoint x: 881, endPoint y: 459, distance: 238.6
drag, startPoint x: 569, startPoint y: 526, endPoint x: 730, endPoint y: 531, distance: 161.3
drag, startPoint x: 847, startPoint y: 469, endPoint x: 1177, endPoint y: 382, distance: 340.9
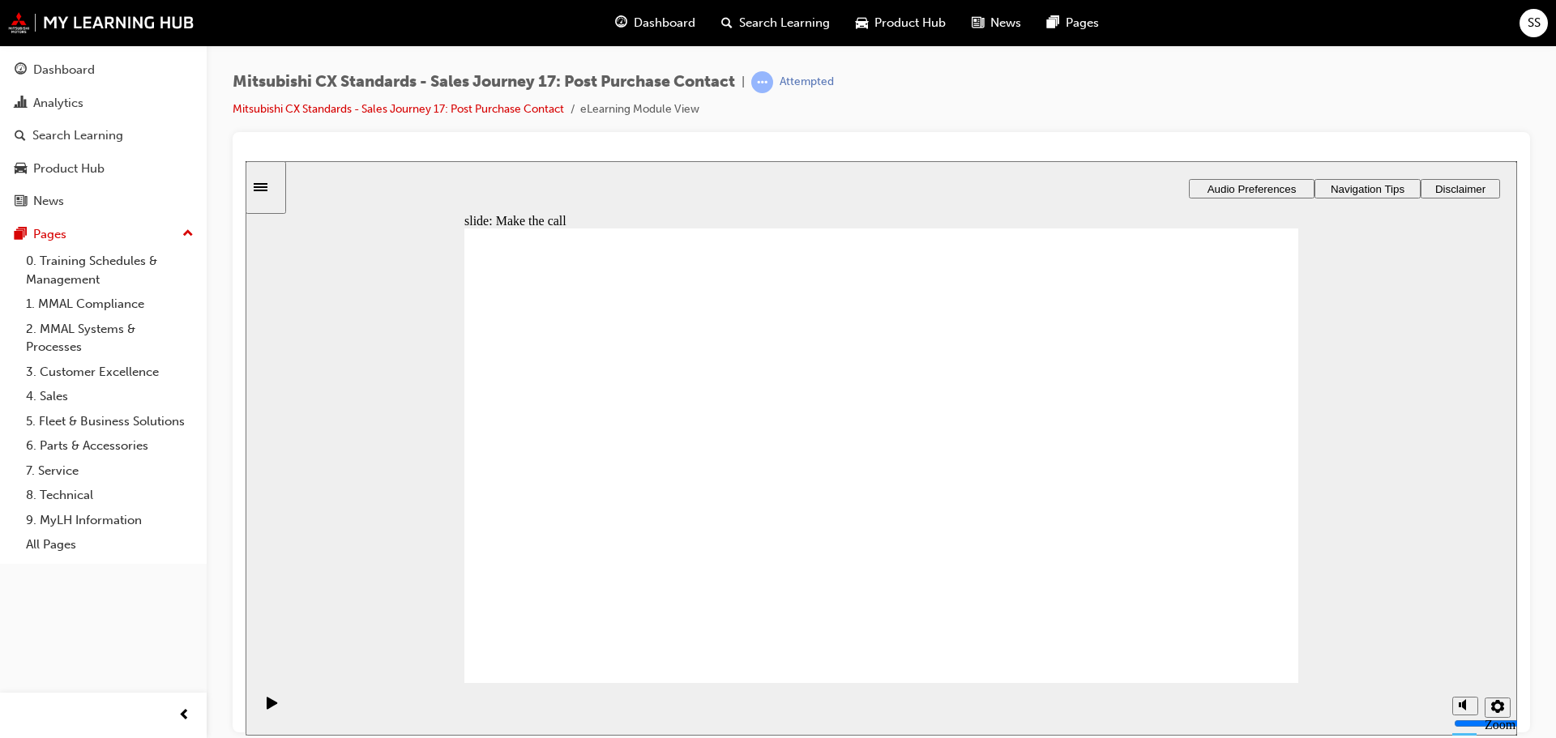
drag, startPoint x: 621, startPoint y: 526, endPoint x: 803, endPoint y: 545, distance: 182.5
drag, startPoint x: 600, startPoint y: 521, endPoint x: 785, endPoint y: 595, distance: 199.2
drag, startPoint x: 673, startPoint y: 524, endPoint x: 1206, endPoint y: 450, distance: 538.2
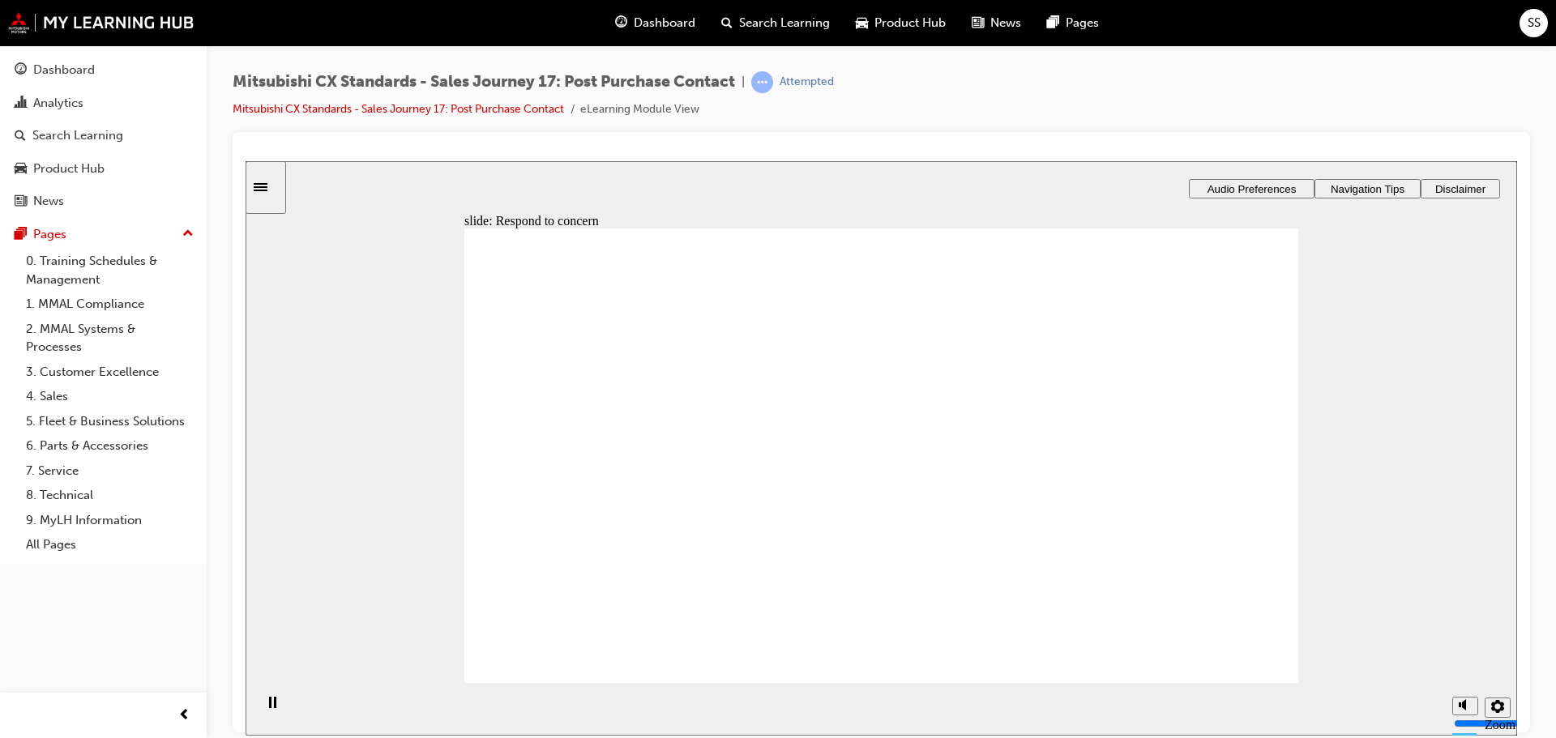
drag, startPoint x: 612, startPoint y: 534, endPoint x: 797, endPoint y: 497, distance: 188.4
drag, startPoint x: 583, startPoint y: 531, endPoint x: 727, endPoint y: 524, distance: 144.4
drag, startPoint x: 570, startPoint y: 526, endPoint x: 773, endPoint y: 545, distance: 204.3
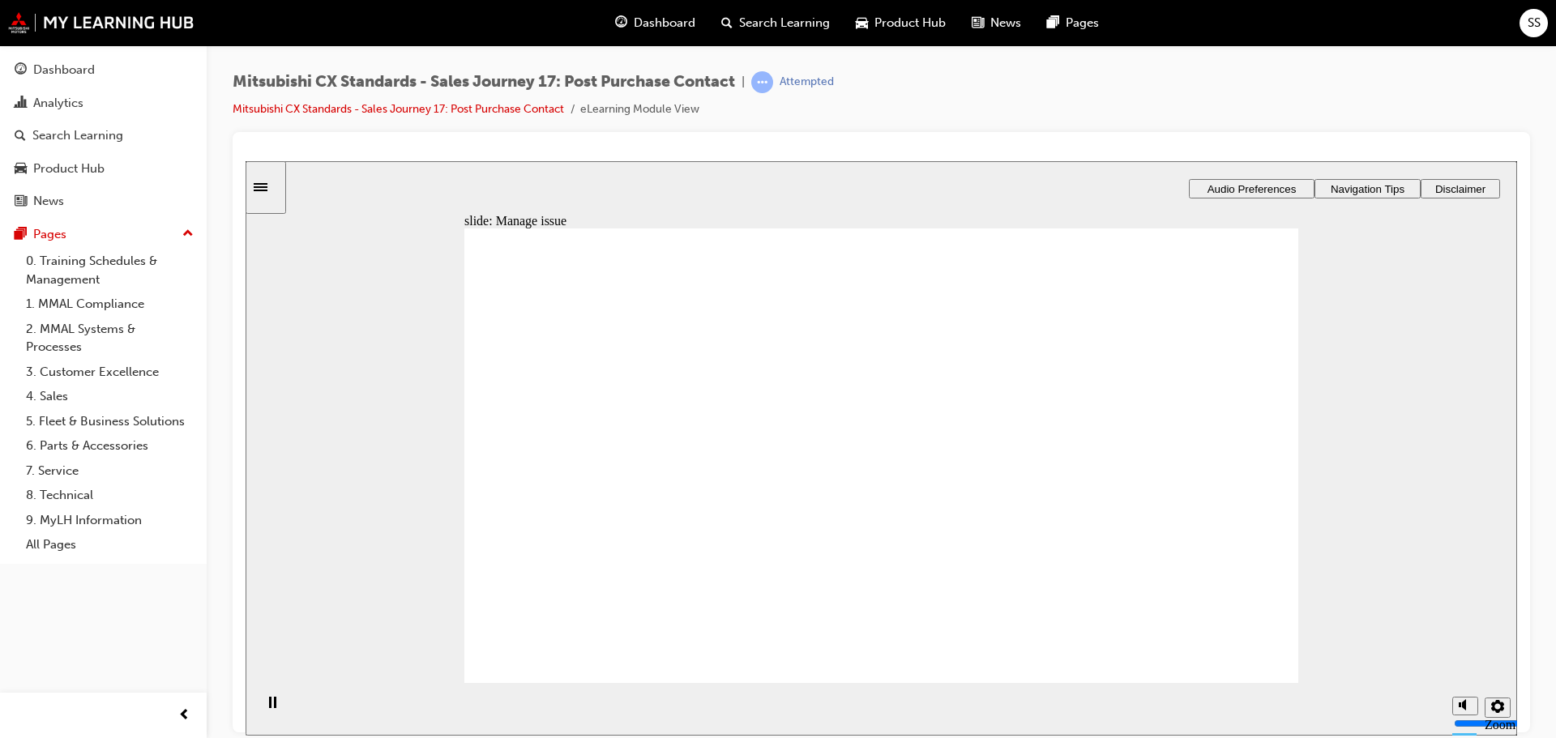
drag, startPoint x: 655, startPoint y: 506, endPoint x: 903, endPoint y: 456, distance: 252.8
drag, startPoint x: 686, startPoint y: 503, endPoint x: 807, endPoint y: 502, distance: 120.7
drag, startPoint x: 719, startPoint y: 503, endPoint x: 1304, endPoint y: 431, distance: 588.6
drag, startPoint x: 726, startPoint y: 505, endPoint x: 868, endPoint y: 523, distance: 143.0
drag, startPoint x: 677, startPoint y: 507, endPoint x: 813, endPoint y: 544, distance: 141.1
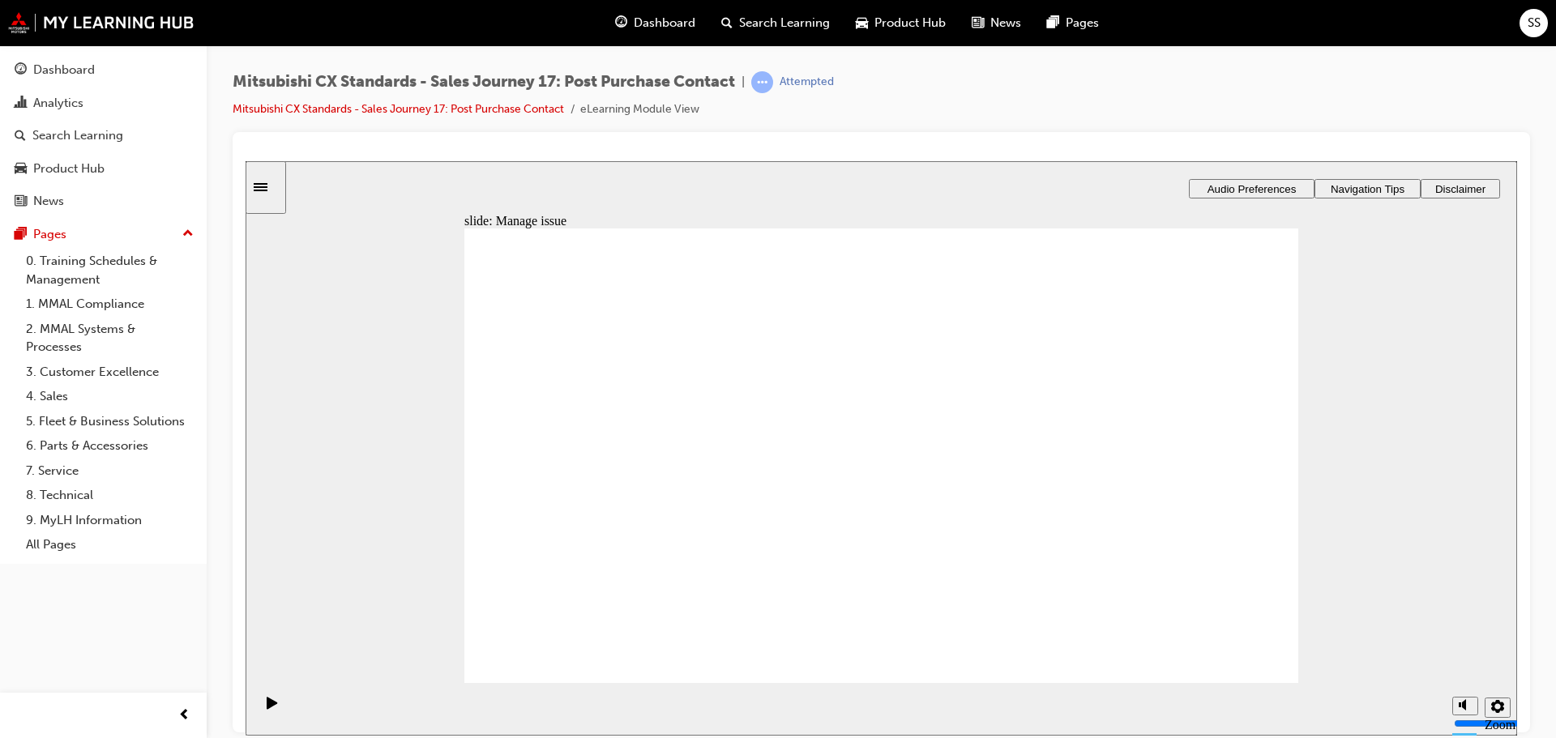
drag, startPoint x: 612, startPoint y: 529, endPoint x: 1228, endPoint y: 427, distance: 624.9
drag, startPoint x: 608, startPoint y: 504, endPoint x: 775, endPoint y: 482, distance: 168.3
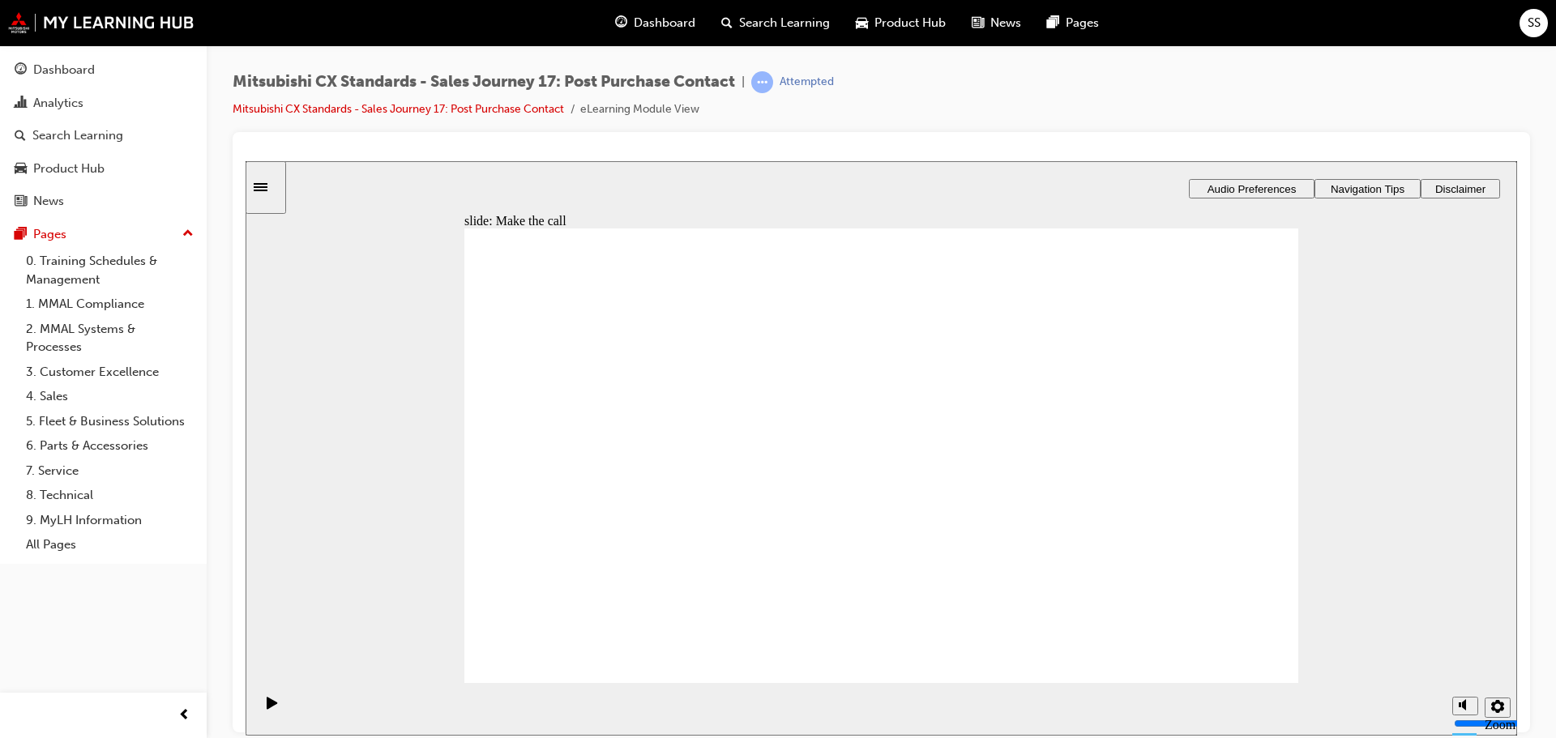
drag, startPoint x: 711, startPoint y: 506, endPoint x: 816, endPoint y: 501, distance: 105.5
drag, startPoint x: 644, startPoint y: 502, endPoint x: 1146, endPoint y: 481, distance: 501.9
drag, startPoint x: 646, startPoint y: 511, endPoint x: 843, endPoint y: 505, distance: 197.0
drag, startPoint x: 630, startPoint y: 520, endPoint x: 807, endPoint y: 533, distance: 177.9
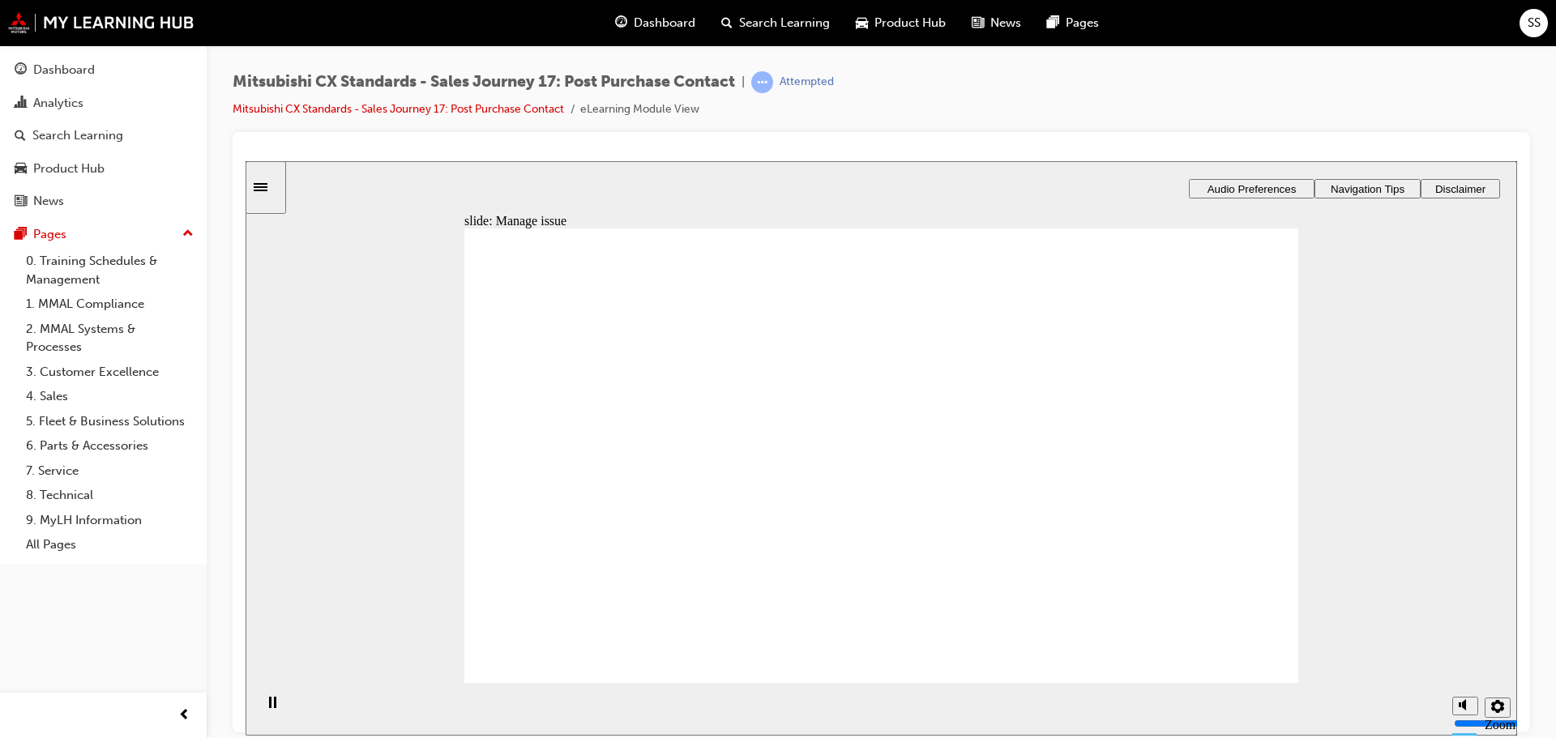
drag, startPoint x: 642, startPoint y: 497, endPoint x: 852, endPoint y: 461, distance: 212.8
drag, startPoint x: 658, startPoint y: 495, endPoint x: 838, endPoint y: 505, distance: 180.1
drag, startPoint x: 728, startPoint y: 503, endPoint x: 1305, endPoint y: 457, distance: 578.7
drag, startPoint x: 663, startPoint y: 500, endPoint x: 877, endPoint y: 516, distance: 215.3
drag, startPoint x: 670, startPoint y: 502, endPoint x: 830, endPoint y: 525, distance: 162.0
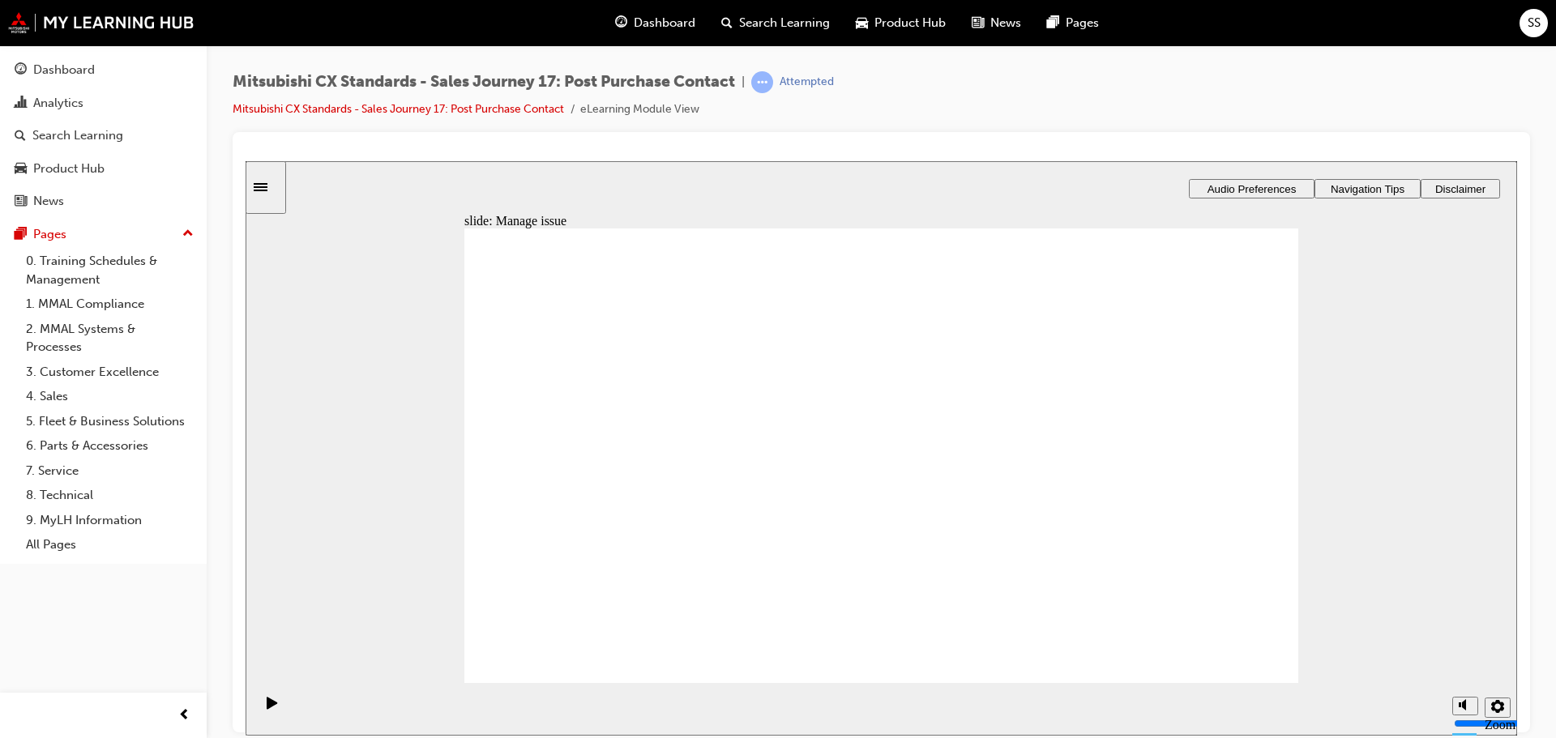
drag, startPoint x: 628, startPoint y: 504, endPoint x: 826, endPoint y: 549, distance: 203.6
drag, startPoint x: 607, startPoint y: 525, endPoint x: 1140, endPoint y: 399, distance: 547.7
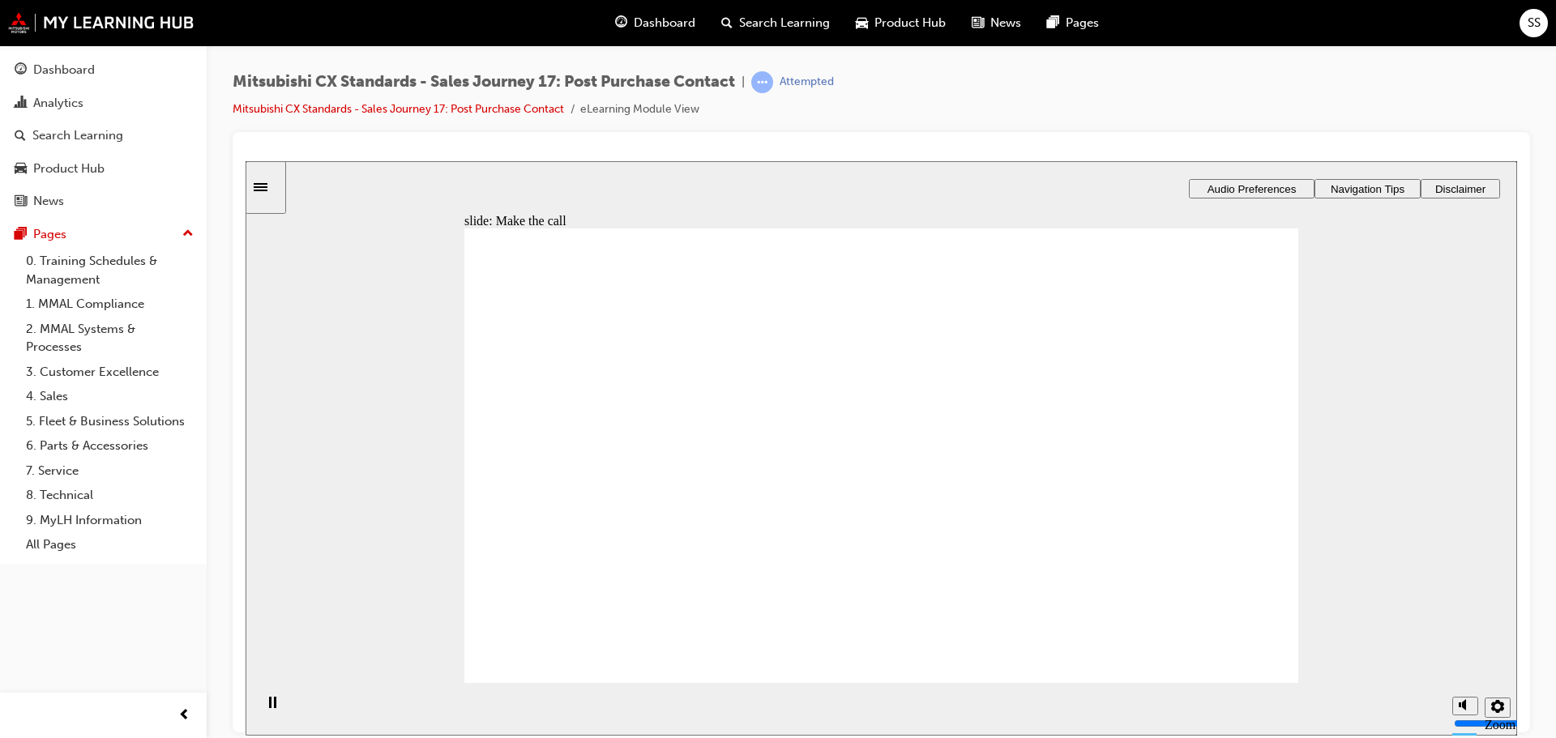
drag, startPoint x: 1141, startPoint y: 346, endPoint x: 892, endPoint y: 360, distance: 249.1
drag, startPoint x: 613, startPoint y: 510, endPoint x: 1046, endPoint y: 436, distance: 438.9
drag, startPoint x: 646, startPoint y: 508, endPoint x: 886, endPoint y: 456, distance: 245.4
drag, startPoint x: 723, startPoint y: 512, endPoint x: 1180, endPoint y: 477, distance: 458.3
drag, startPoint x: 679, startPoint y: 526, endPoint x: 859, endPoint y: 514, distance: 180.2
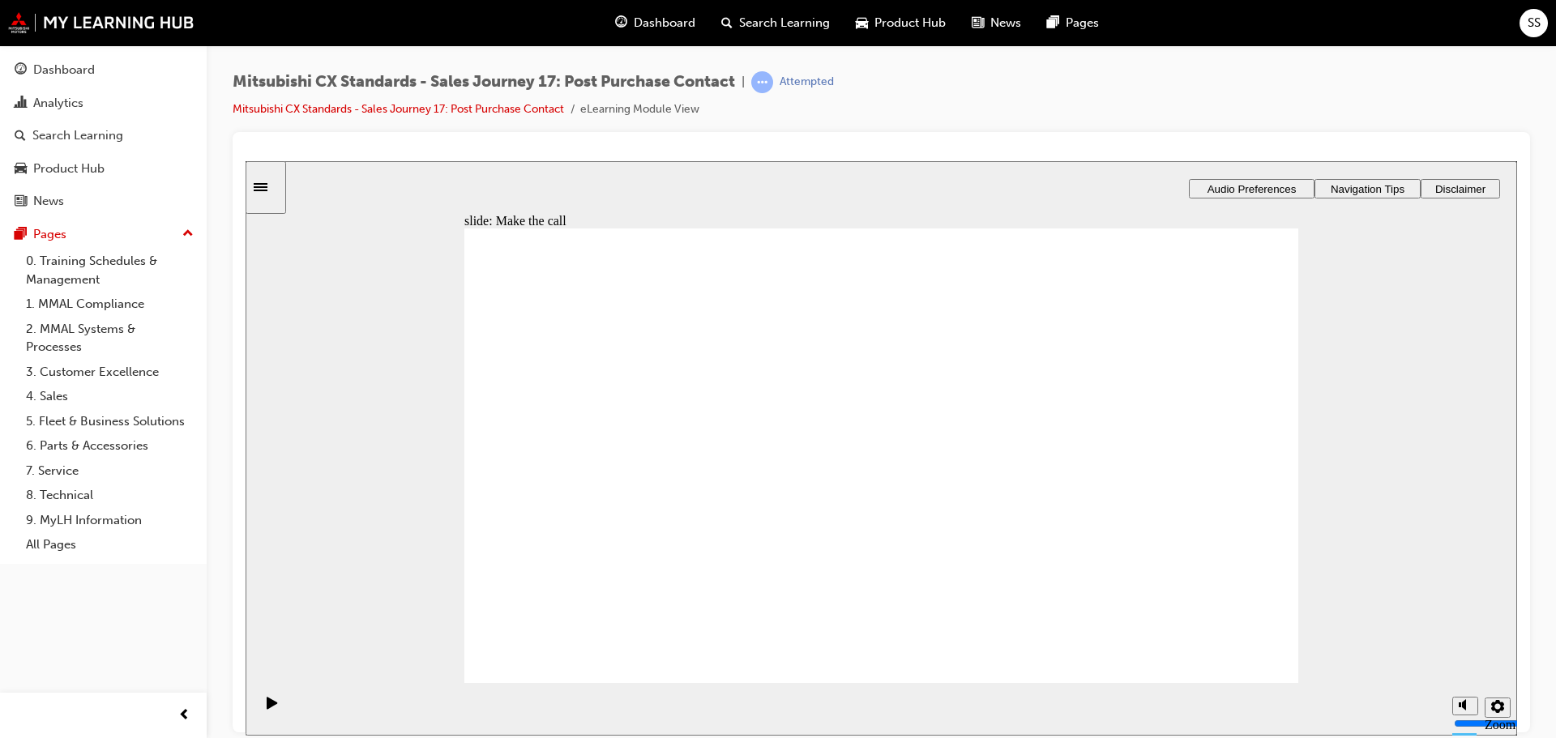
drag, startPoint x: 705, startPoint y: 523, endPoint x: 994, endPoint y: 531, distance: 289.4
drag, startPoint x: 734, startPoint y: 486, endPoint x: 827, endPoint y: 477, distance: 93.6
drag, startPoint x: 726, startPoint y: 486, endPoint x: 839, endPoint y: 482, distance: 113.5
drag, startPoint x: 726, startPoint y: 490, endPoint x: 1238, endPoint y: 437, distance: 514.8
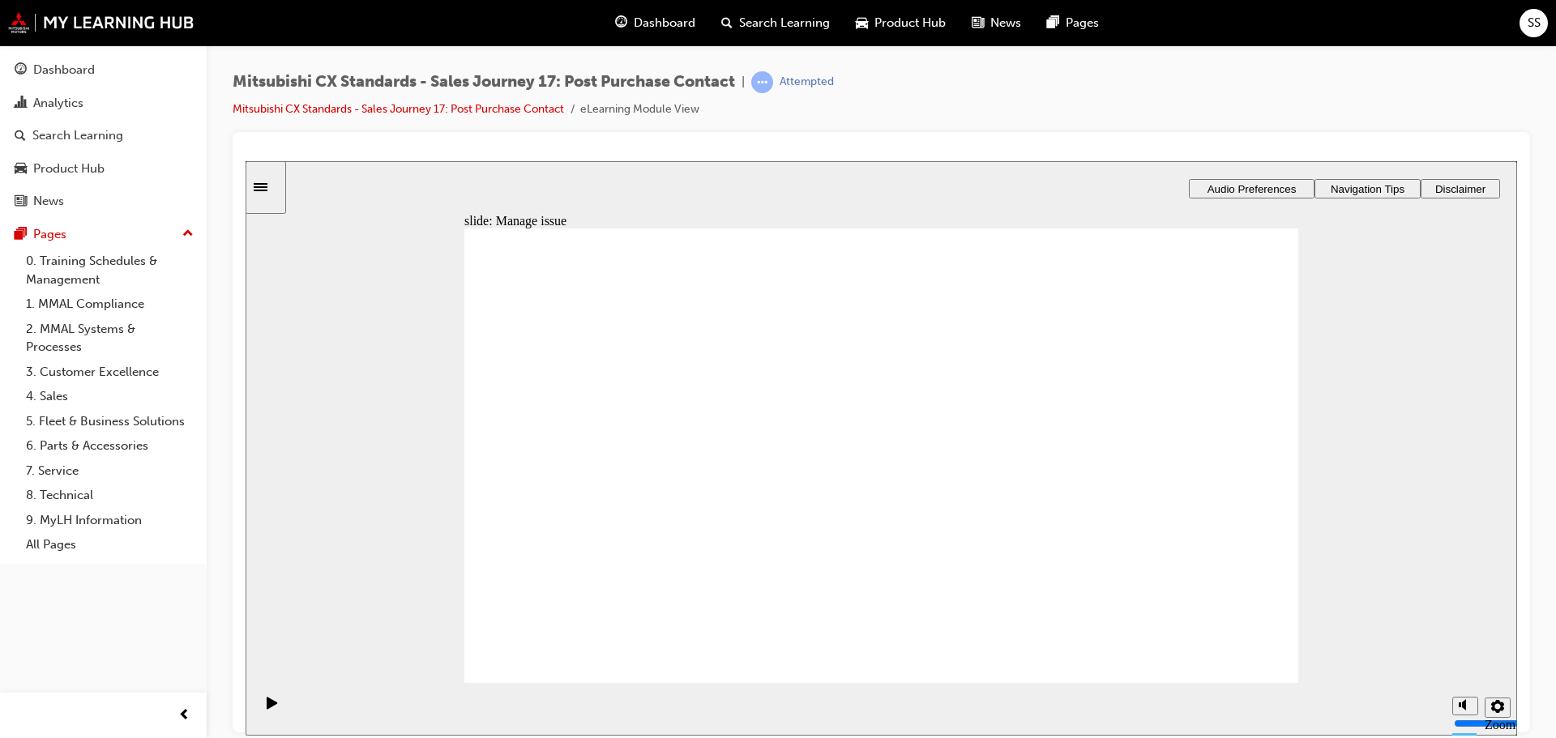
drag, startPoint x: 664, startPoint y: 503, endPoint x: 1202, endPoint y: 452, distance: 540.4
drag, startPoint x: 535, startPoint y: 493, endPoint x: 778, endPoint y: 485, distance: 243.2
drag, startPoint x: 578, startPoint y: 501, endPoint x: 732, endPoint y: 519, distance: 155.8
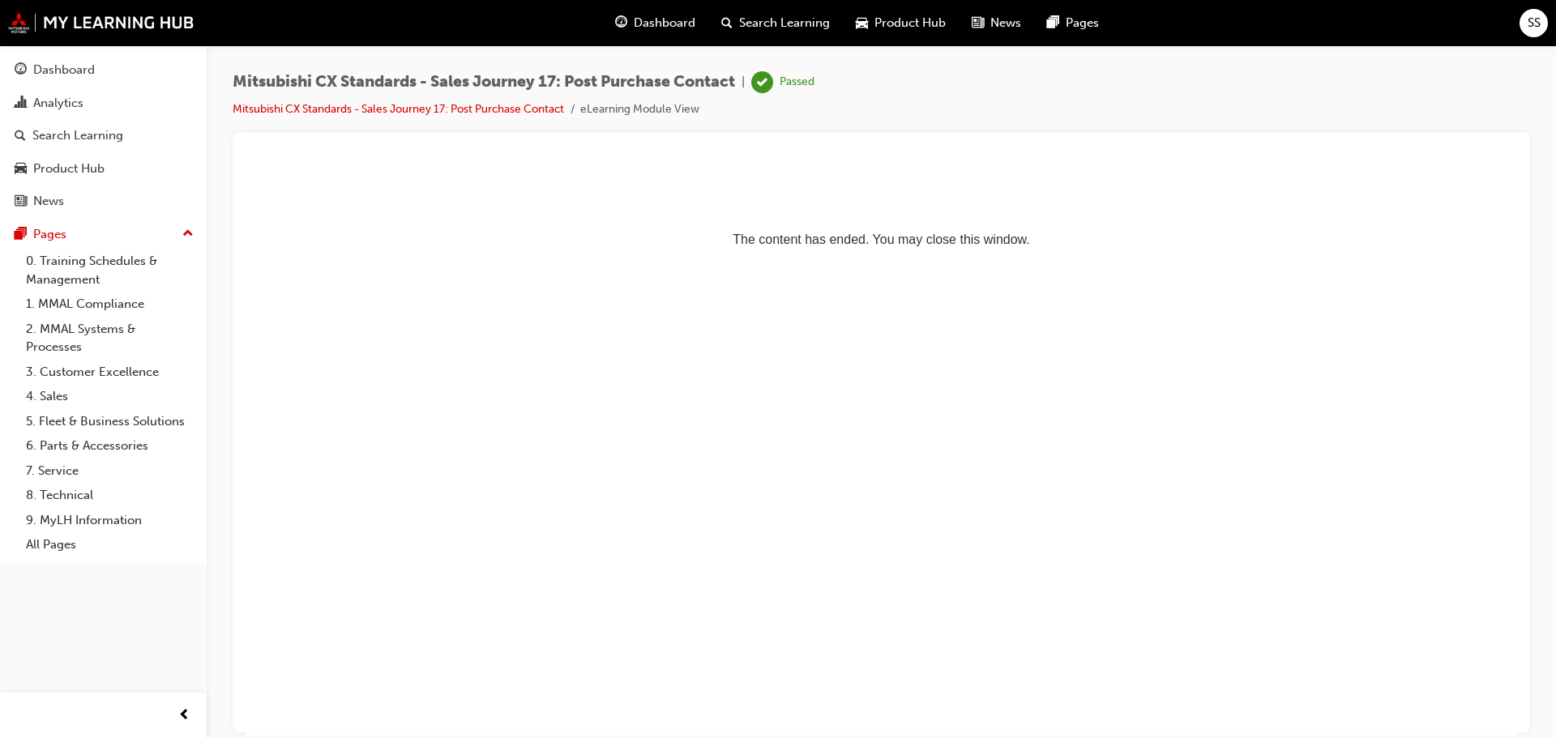
click at [646, 28] on span "Dashboard" at bounding box center [665, 23] width 62 height 19
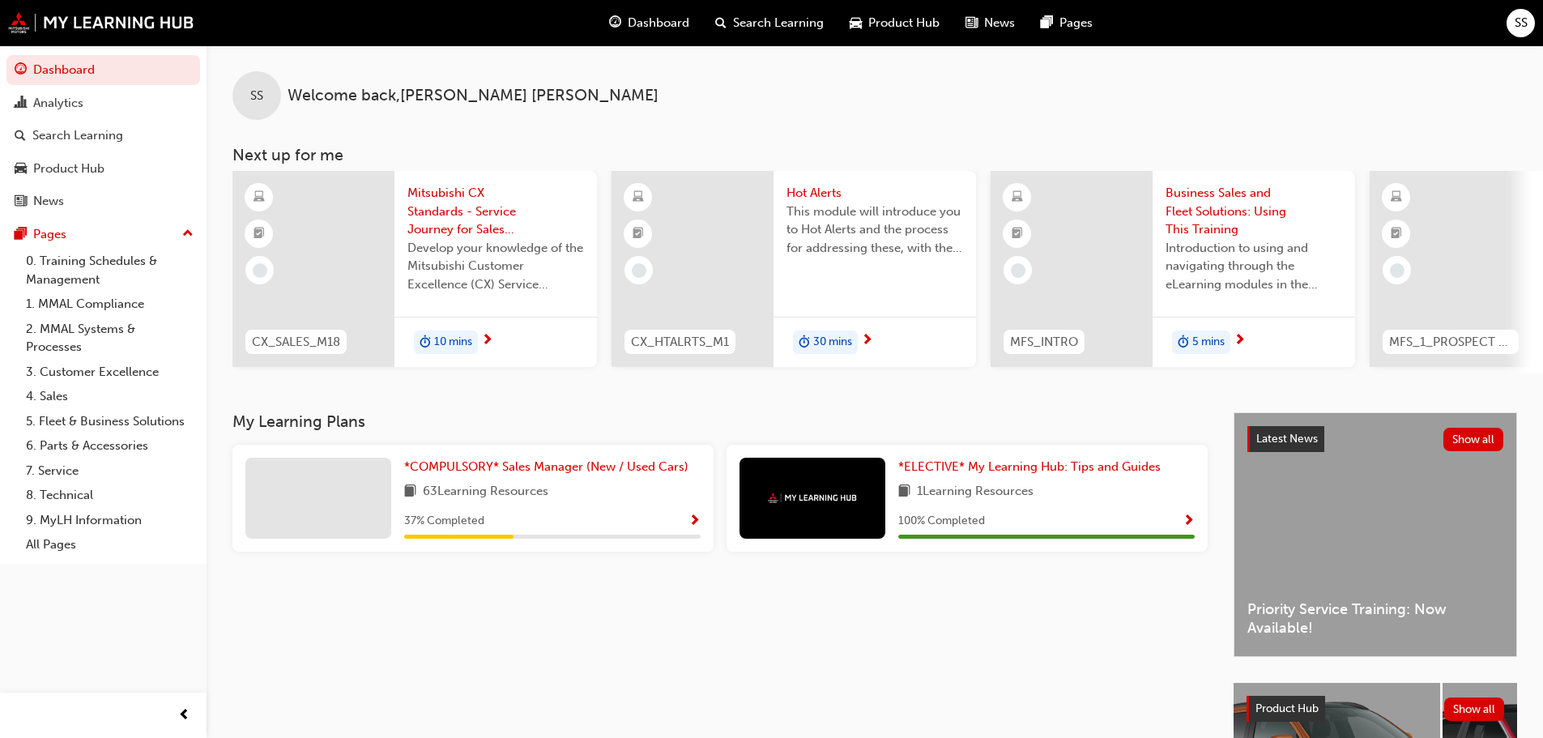
click at [1014, 668] on div "My Learning Plans *COMPULSORY* Sales Manager (New / Used Cars) 63 Learning Reso…" at bounding box center [733, 663] width 1001 height 502
click at [781, 637] on div "My Learning Plans *COMPULSORY* Sales Manager (New / Used Cars) 63 Learning Reso…" at bounding box center [733, 663] width 1001 height 502
